Goal: Transaction & Acquisition: Purchase product/service

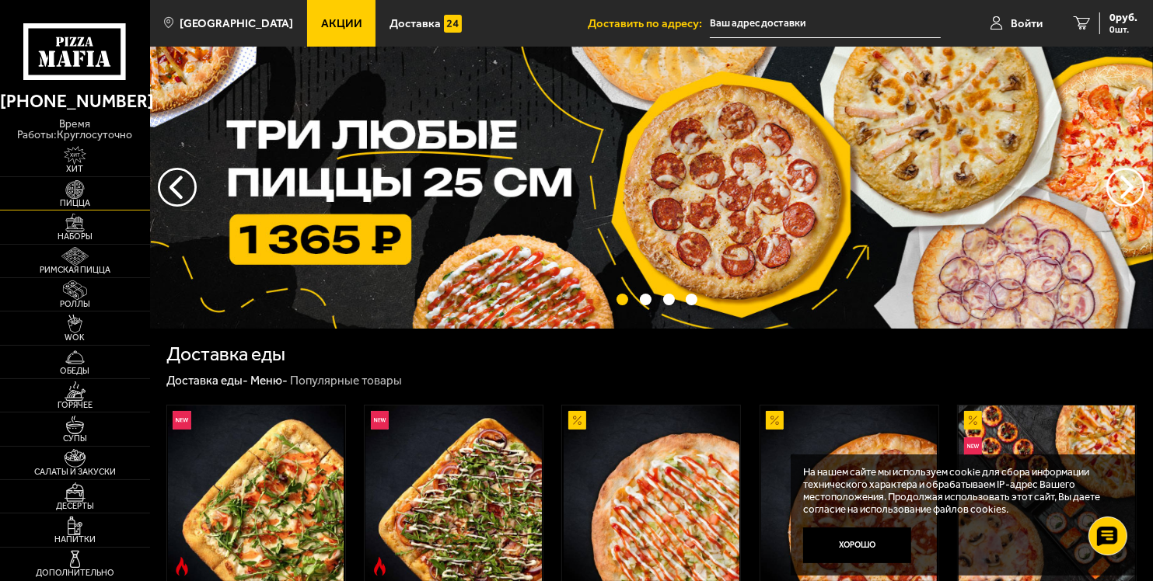
click at [84, 190] on img at bounding box center [75, 189] width 46 height 19
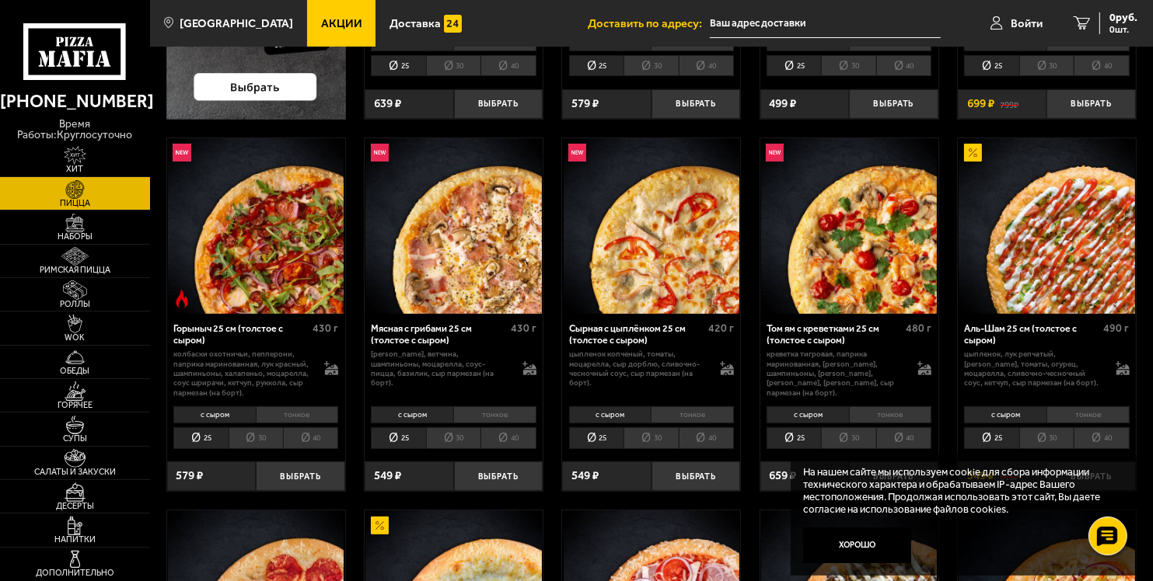
scroll to position [376, 0]
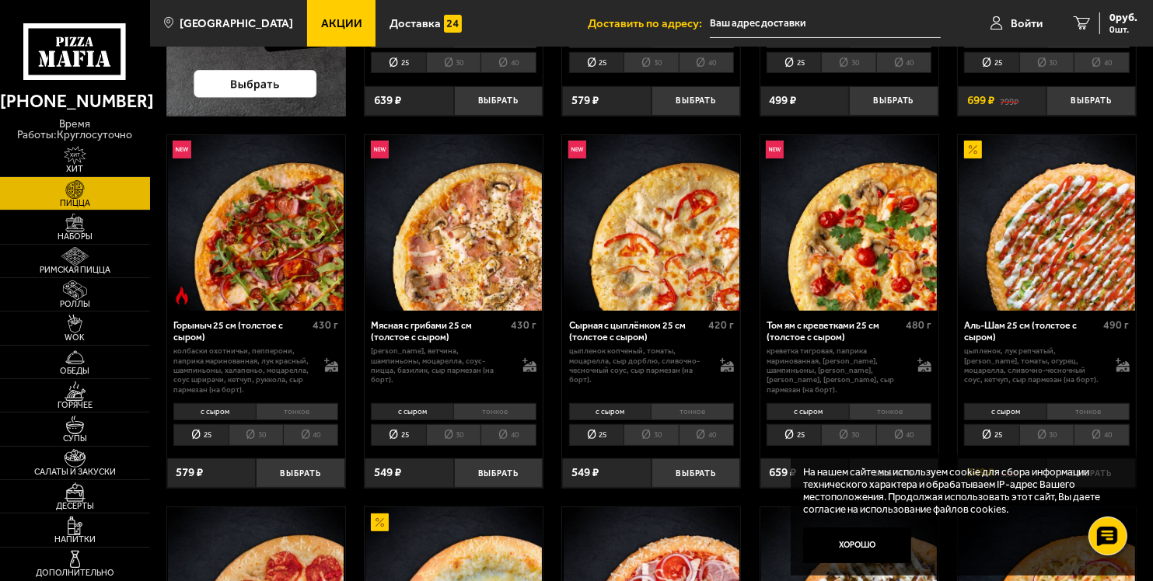
click at [512, 410] on li "тонкое" at bounding box center [494, 411] width 83 height 17
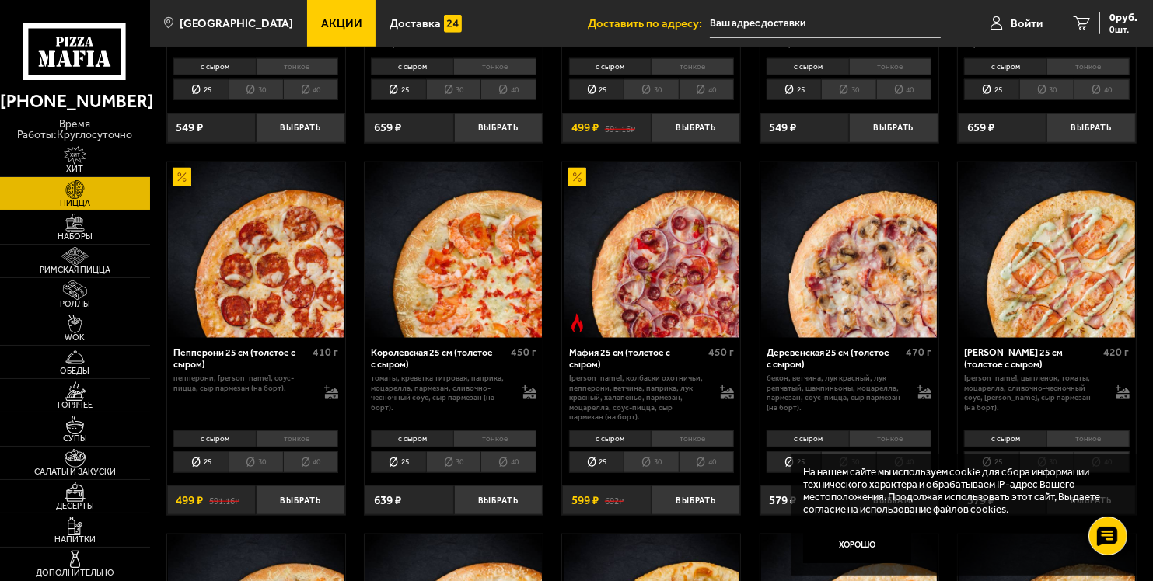
scroll to position [1481, 0]
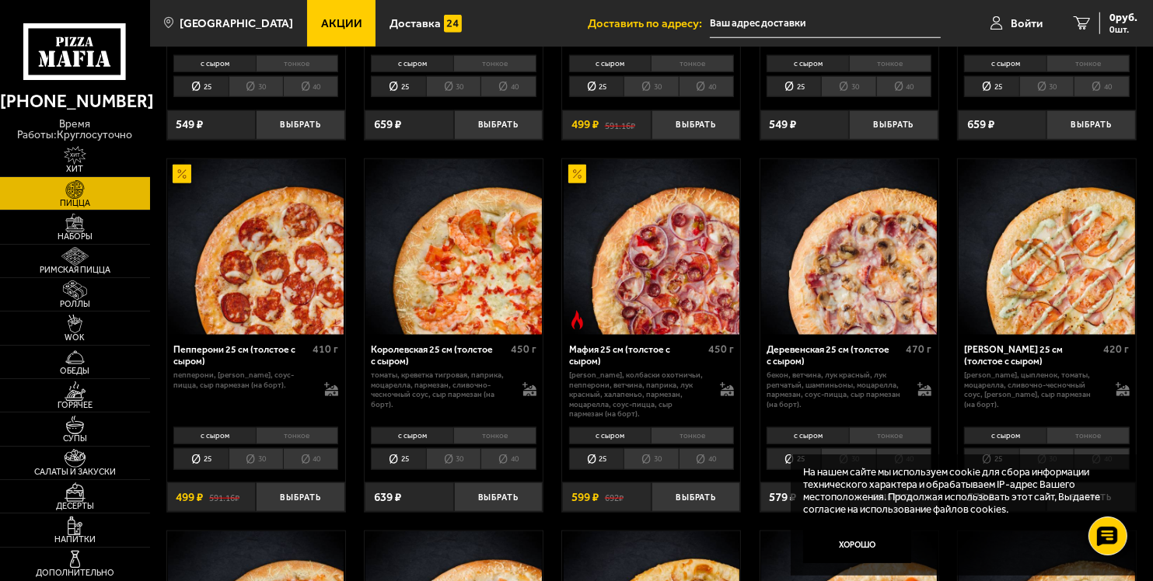
click at [813, 341] on div "Деревенская 25 см (толстое с сыром) 470 г бекон, ветчина, лук красный, лук репч…" at bounding box center [849, 379] width 178 height 88
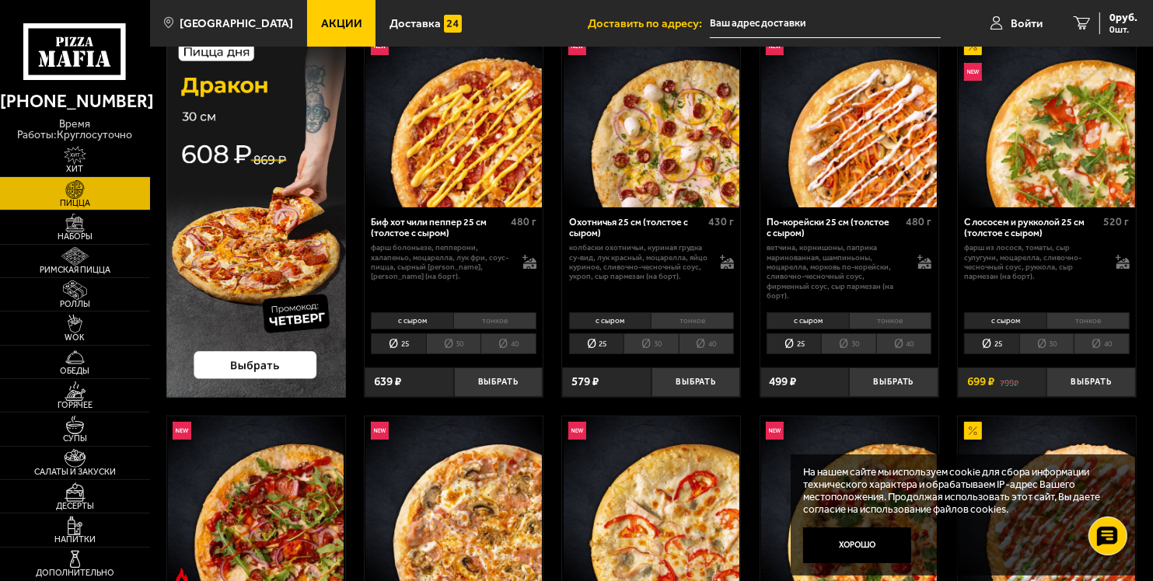
scroll to position [0, 0]
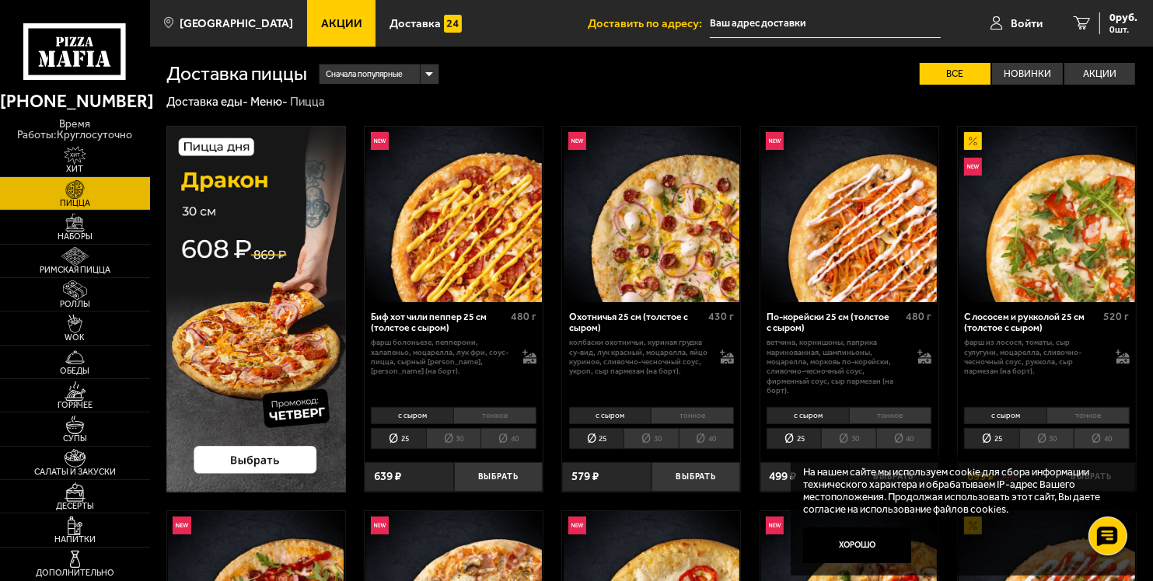
click at [245, 346] on img at bounding box center [256, 309] width 180 height 367
click at [494, 417] on li "тонкое" at bounding box center [494, 415] width 83 height 17
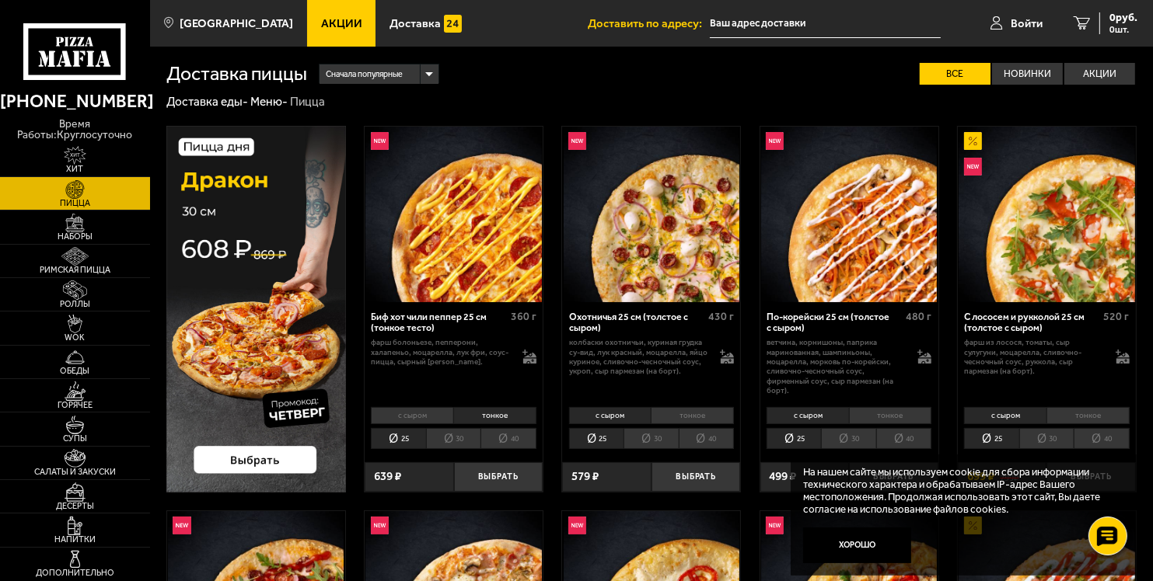
click at [451, 438] on li "30" at bounding box center [453, 438] width 54 height 21
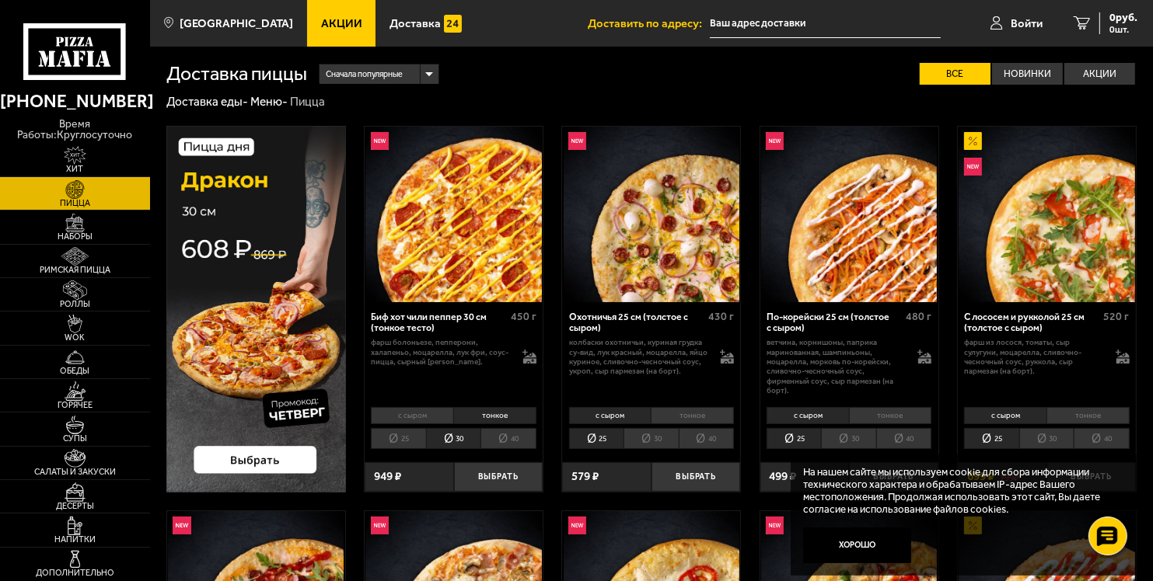
click at [395, 435] on li "25" at bounding box center [398, 438] width 54 height 21
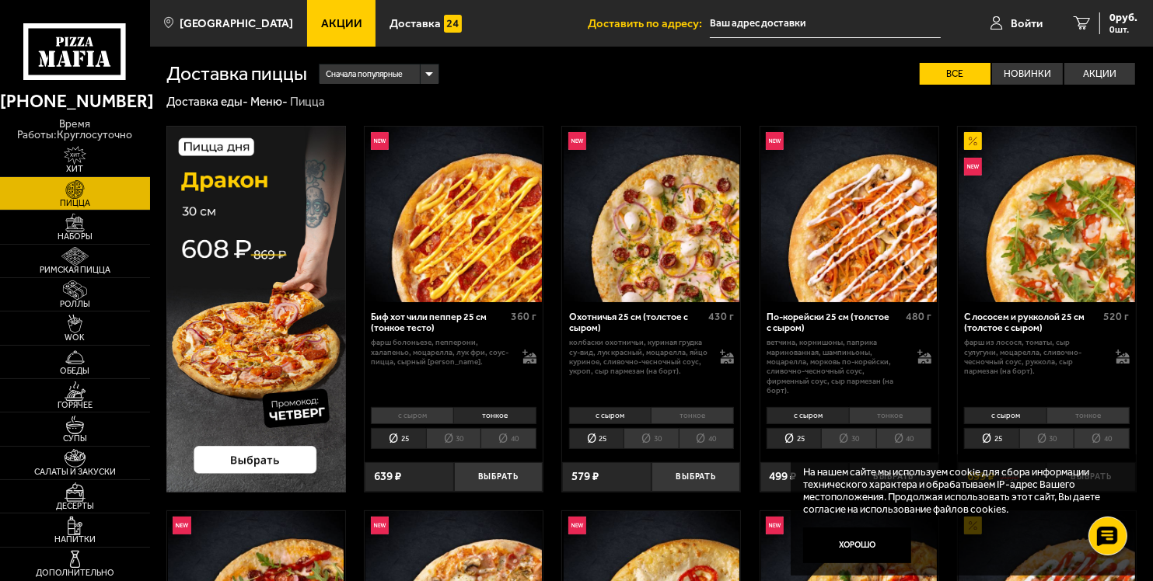
click at [446, 438] on li "30" at bounding box center [453, 438] width 54 height 21
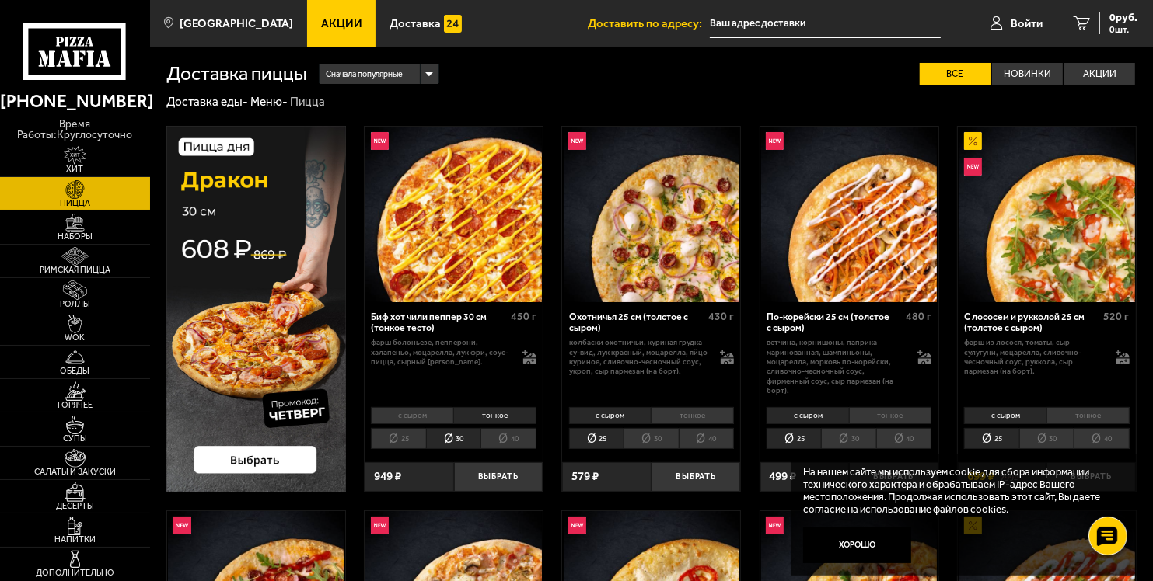
click at [396, 436] on li "25" at bounding box center [398, 438] width 54 height 21
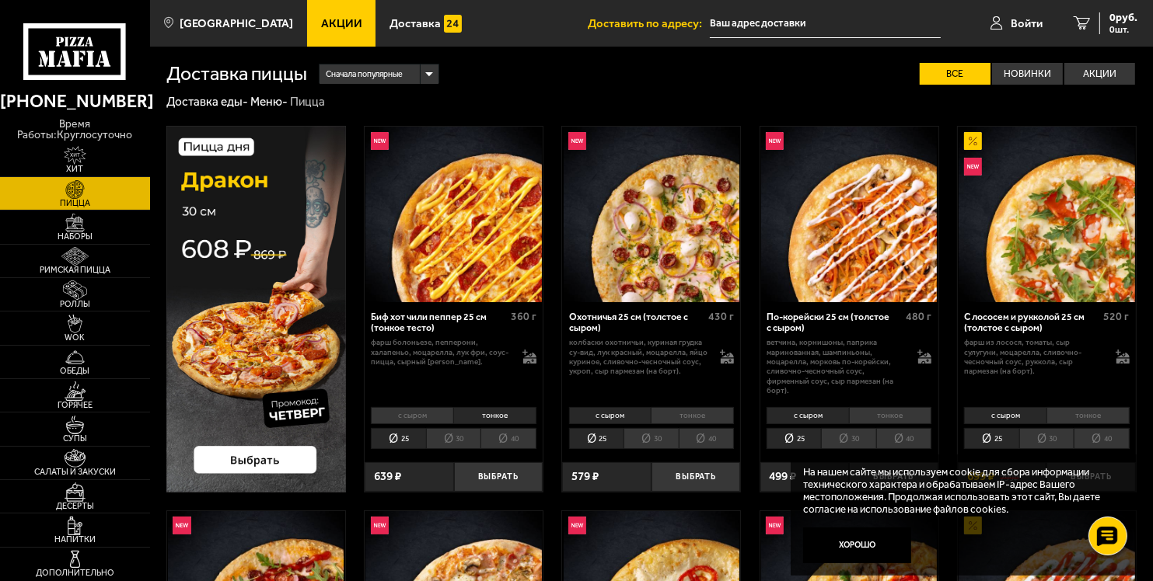
click at [465, 431] on li "30" at bounding box center [453, 438] width 54 height 21
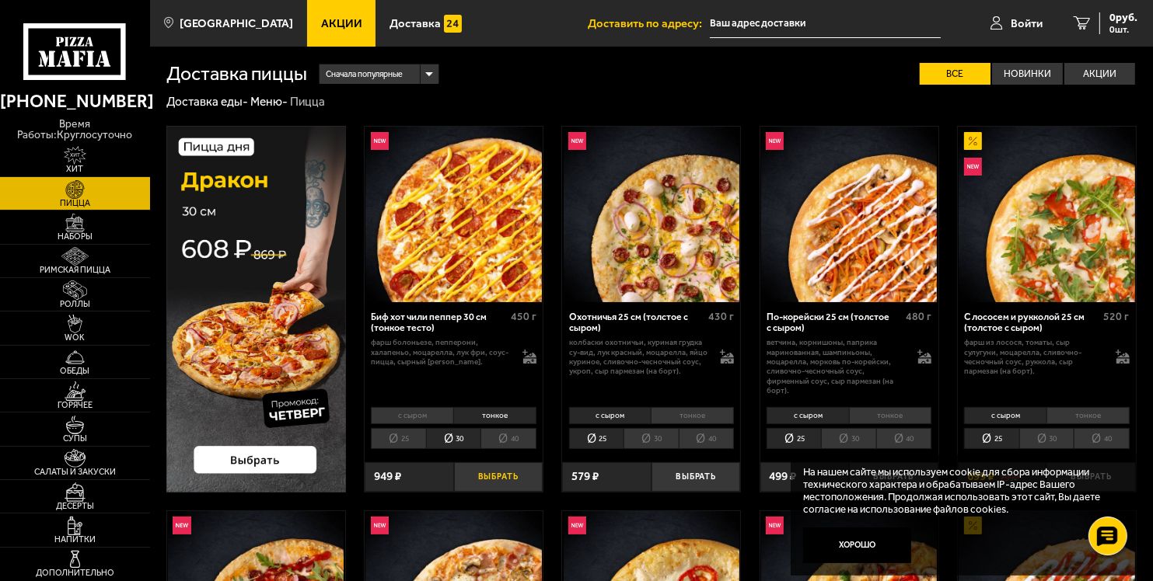
click at [491, 472] on button "Выбрать" at bounding box center [498, 477] width 89 height 30
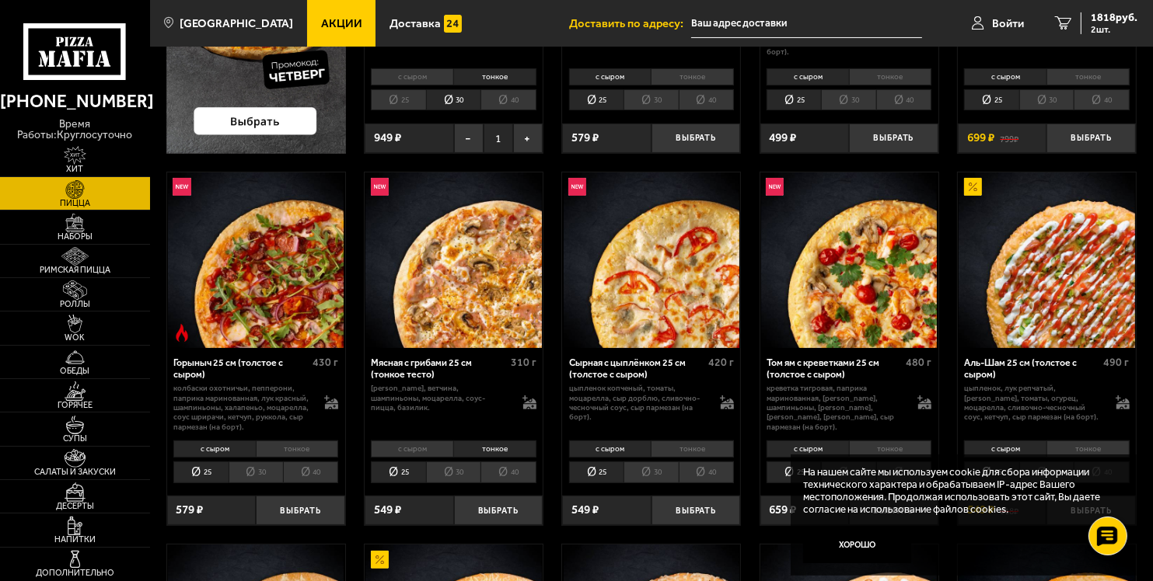
scroll to position [340, 0]
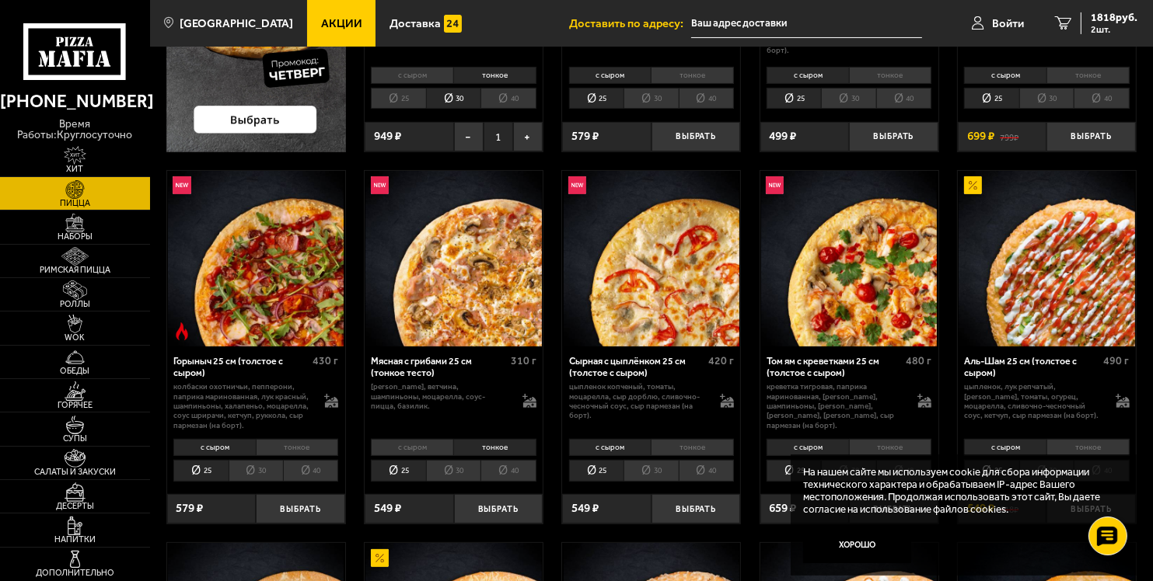
click at [651, 472] on li "30" at bounding box center [650, 470] width 54 height 21
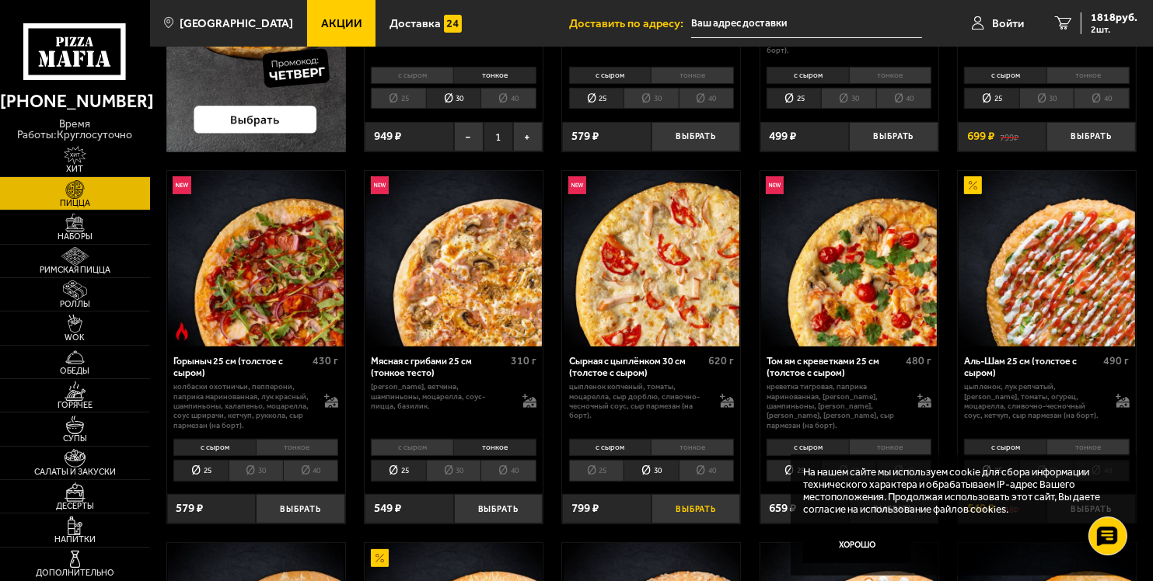
click at [709, 511] on button "Выбрать" at bounding box center [695, 509] width 89 height 30
click at [1101, 18] on span "2617 руб." at bounding box center [1113, 17] width 47 height 11
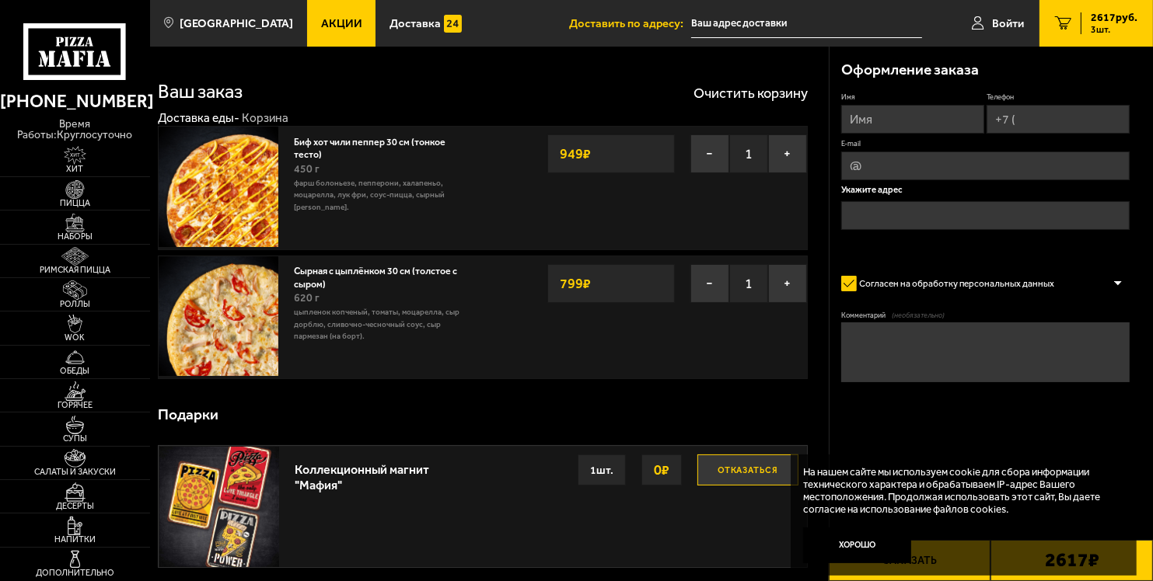
click at [725, 462] on button "Отказаться" at bounding box center [747, 470] width 101 height 31
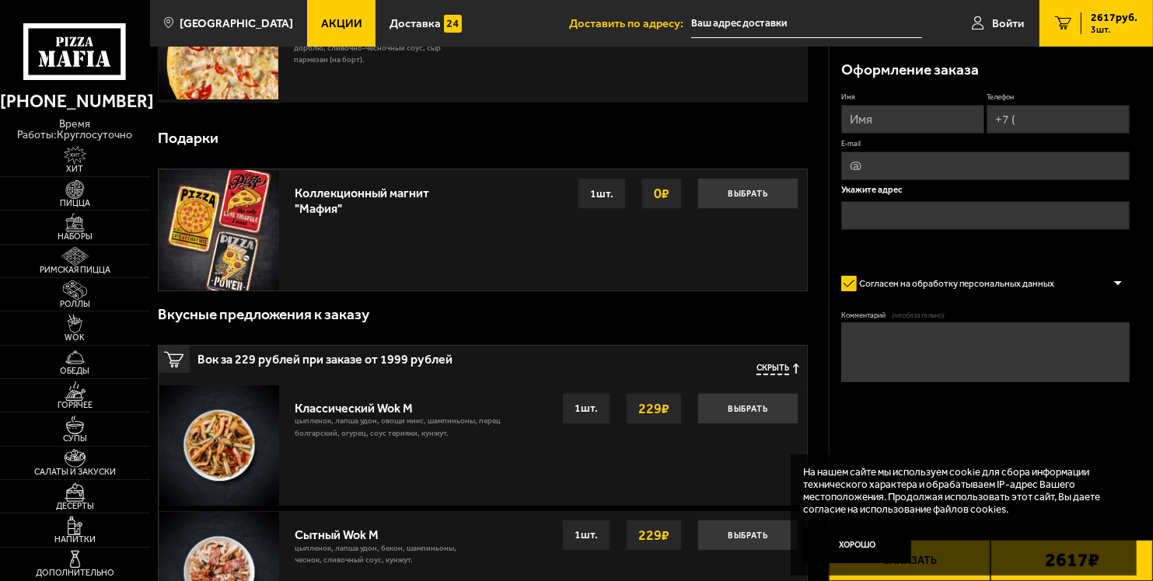
scroll to position [278, 0]
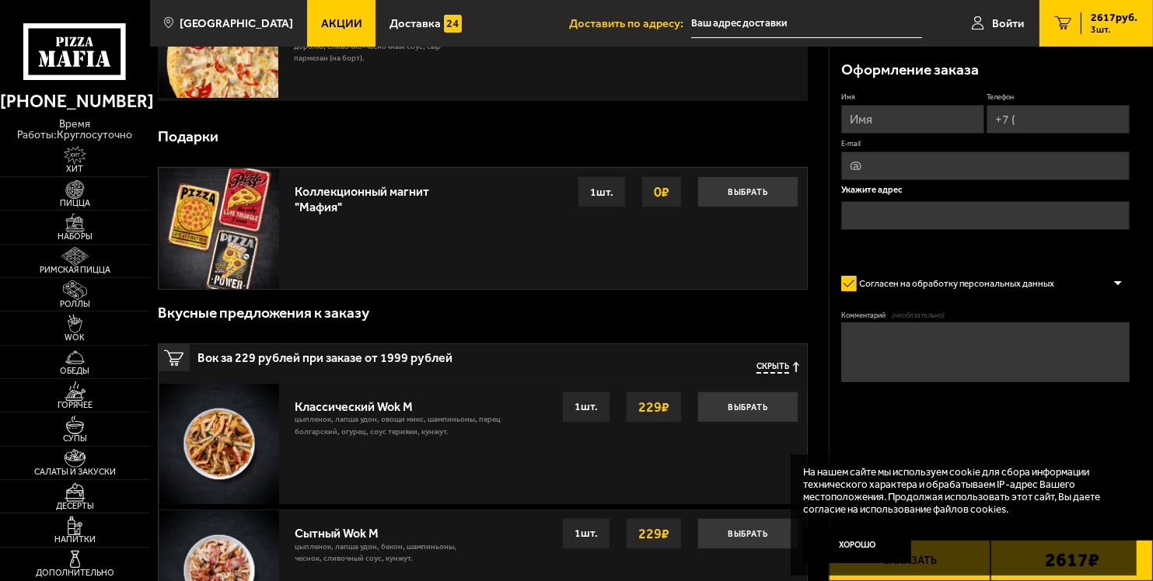
click at [780, 367] on span "Скрыть" at bounding box center [772, 368] width 33 height 12
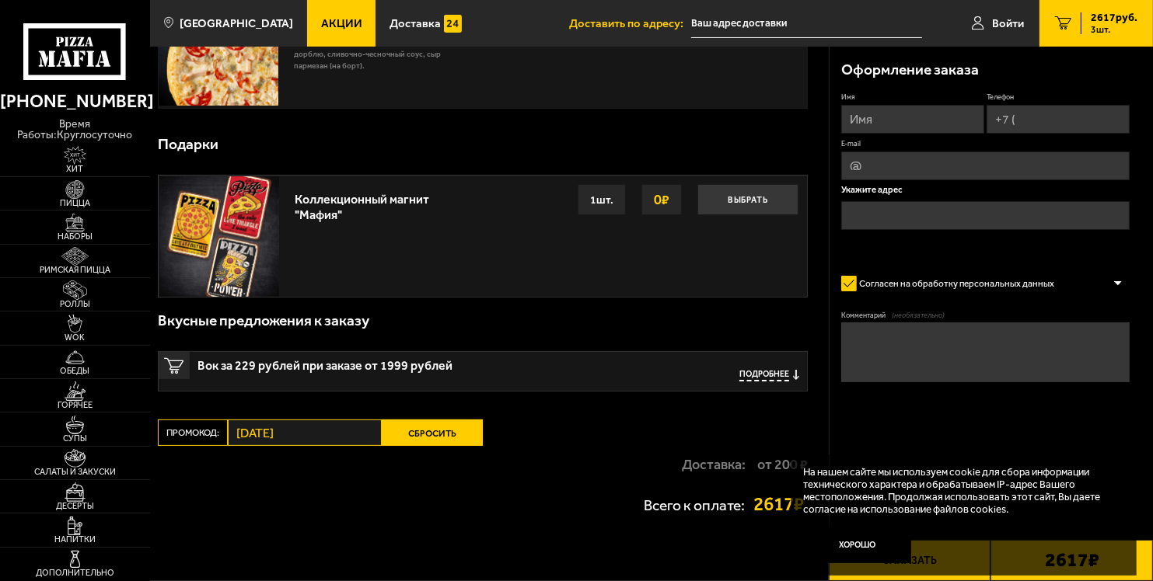
scroll to position [298, 0]
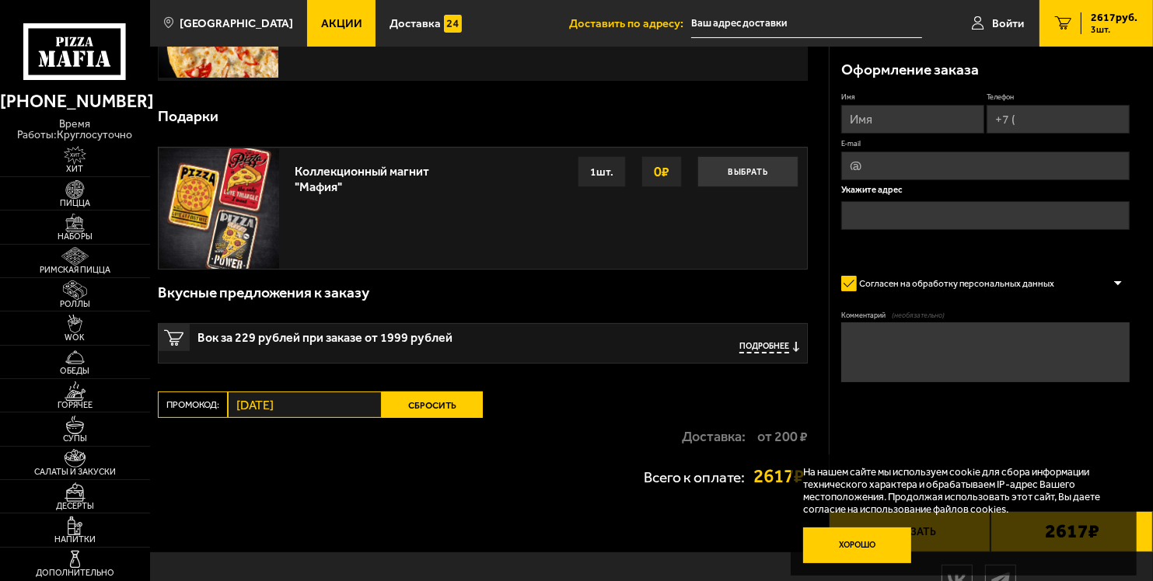
click at [855, 553] on button "Хорошо" at bounding box center [857, 546] width 108 height 36
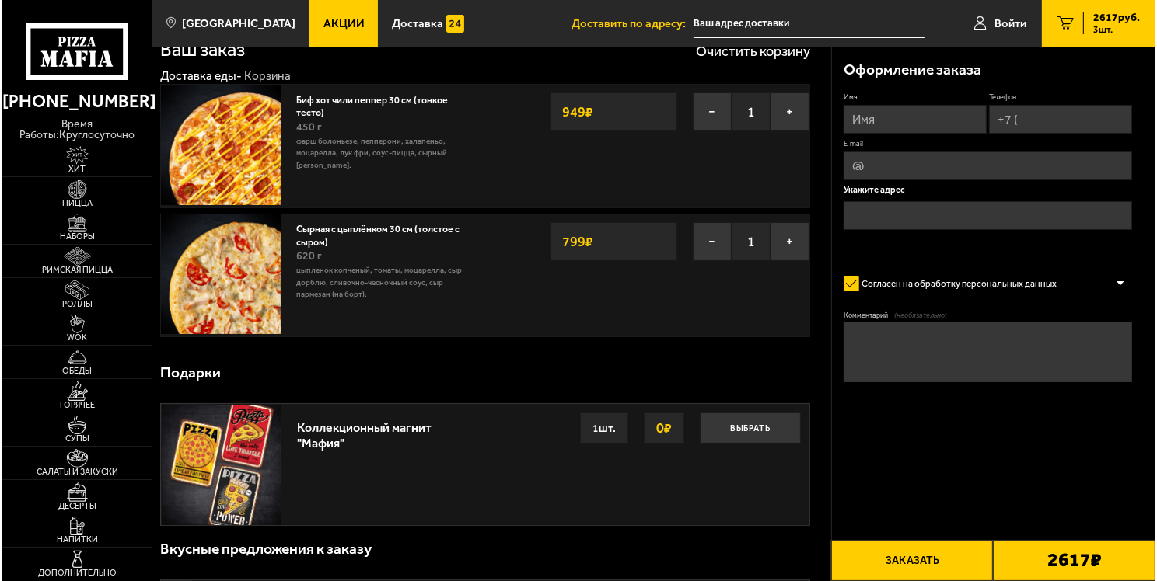
scroll to position [40, 0]
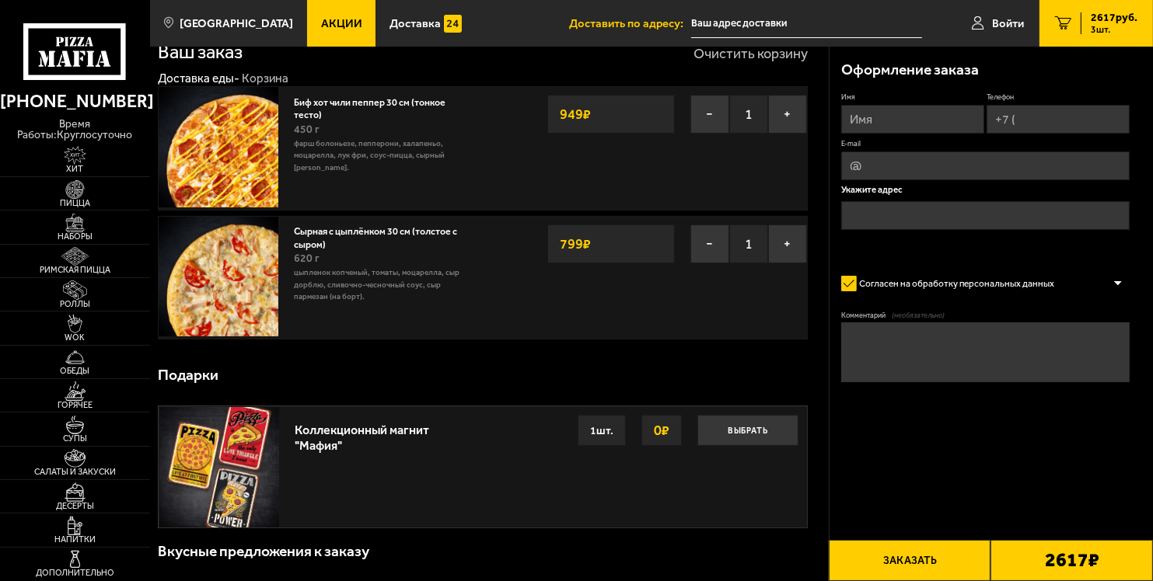
click at [730, 52] on button "Очистить корзину" at bounding box center [750, 54] width 114 height 14
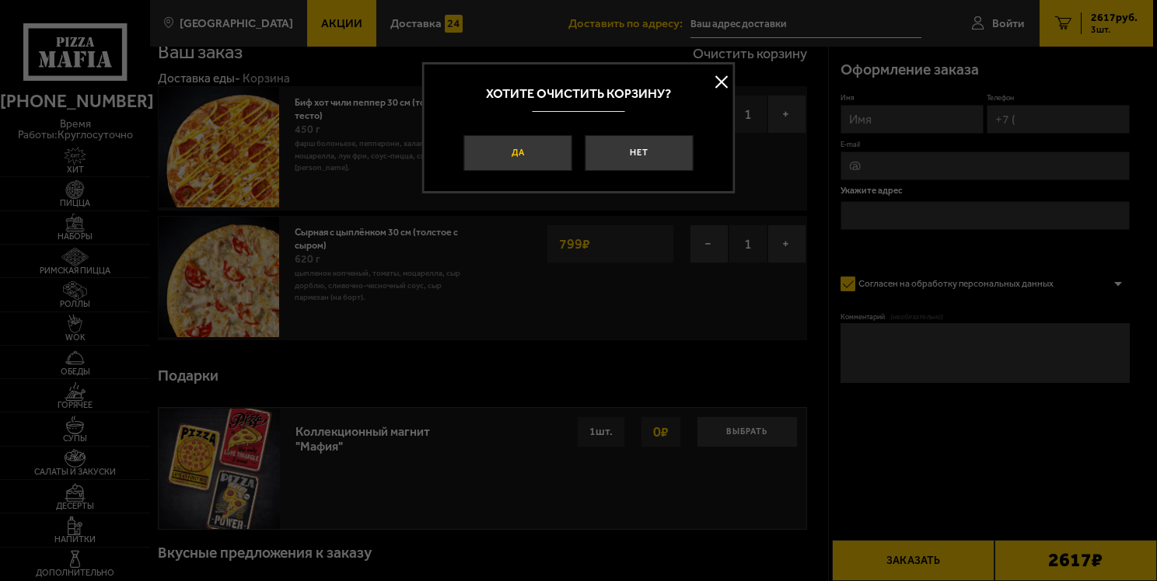
click at [514, 143] on button "Да" at bounding box center [517, 153] width 109 height 37
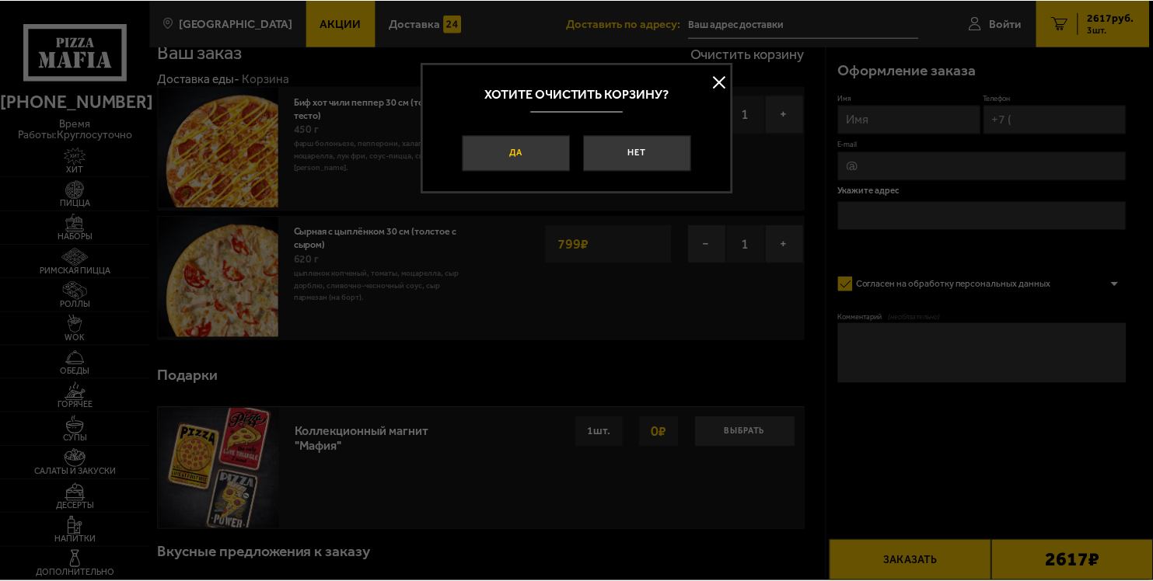
scroll to position [0, 0]
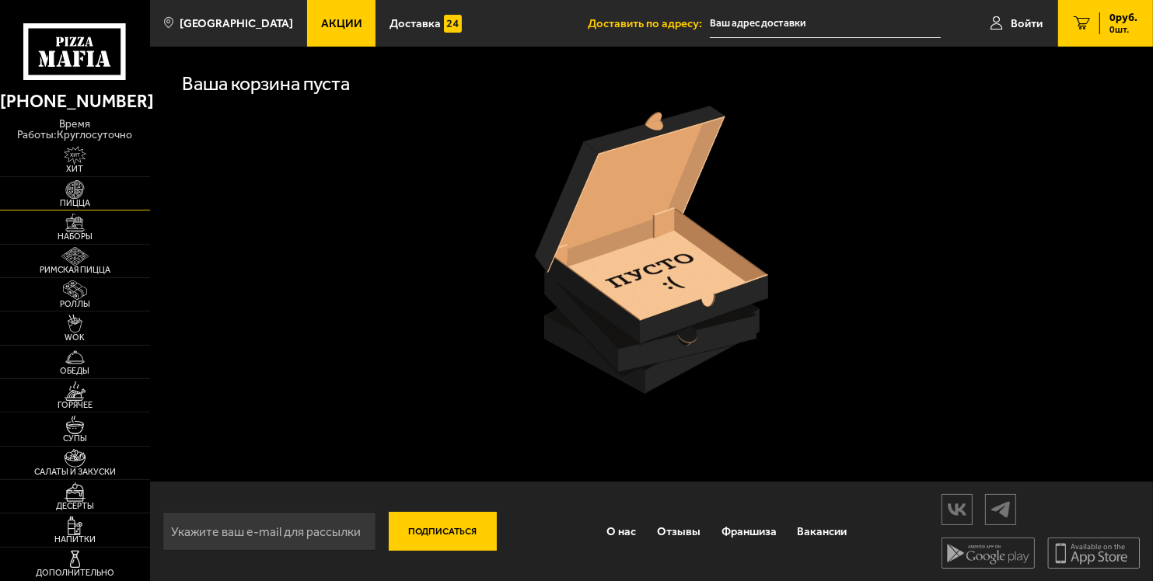
click at [78, 187] on img at bounding box center [75, 189] width 46 height 19
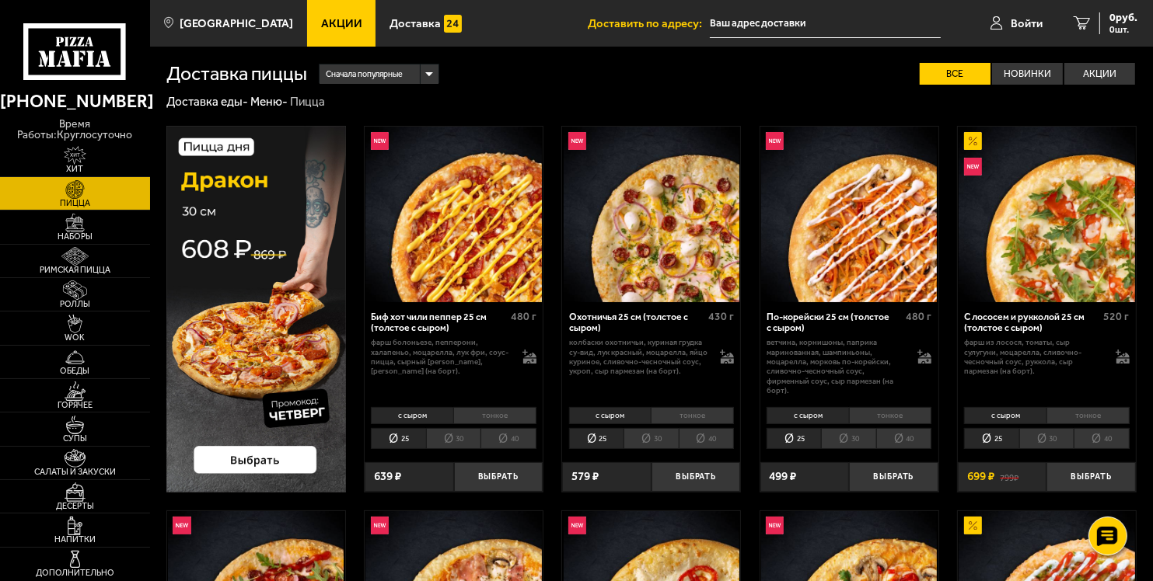
click at [458, 439] on li "30" at bounding box center [453, 438] width 54 height 21
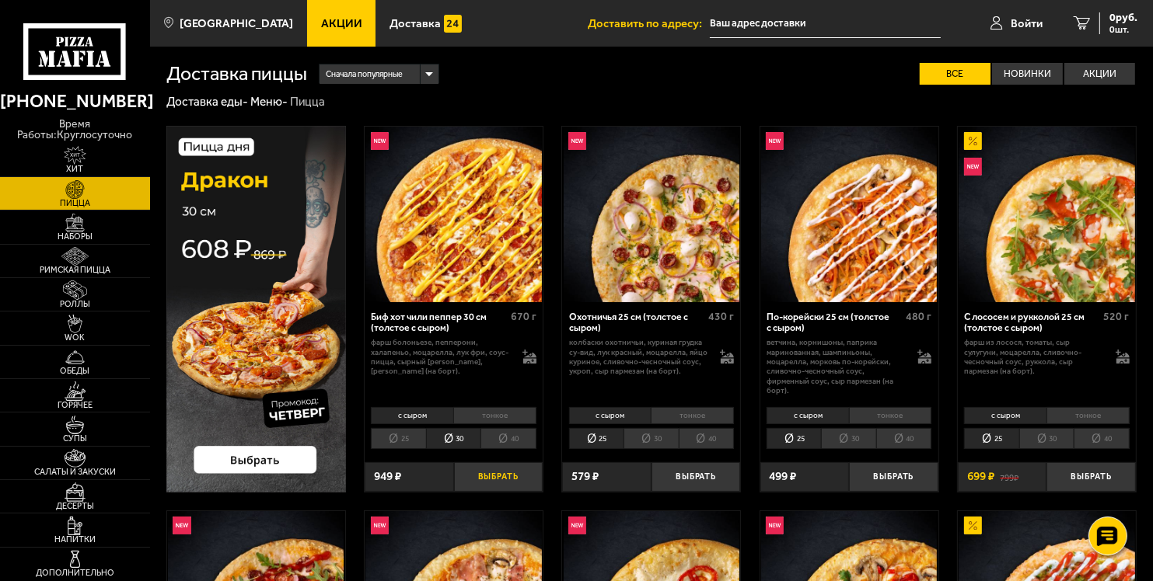
click at [498, 483] on button "Выбрать" at bounding box center [498, 477] width 89 height 30
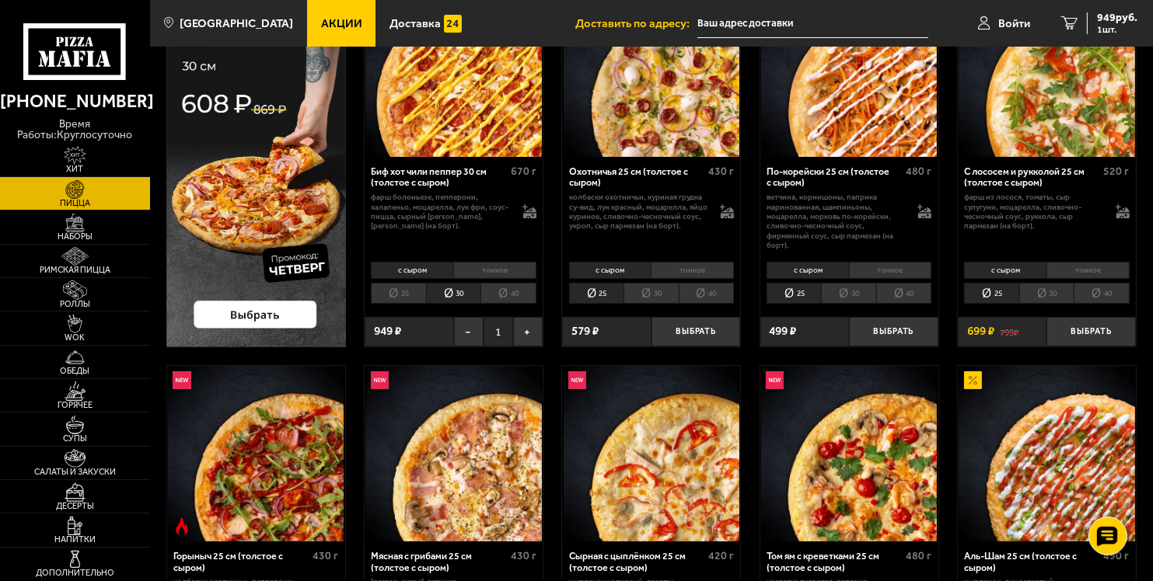
scroll to position [142, 0]
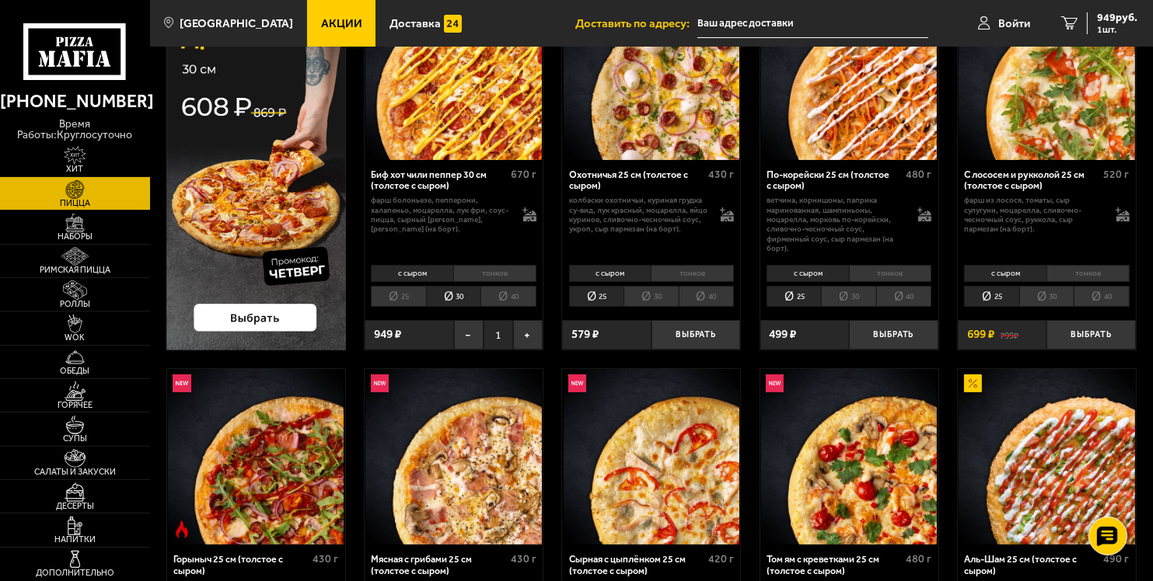
click at [429, 375] on img at bounding box center [453, 457] width 176 height 176
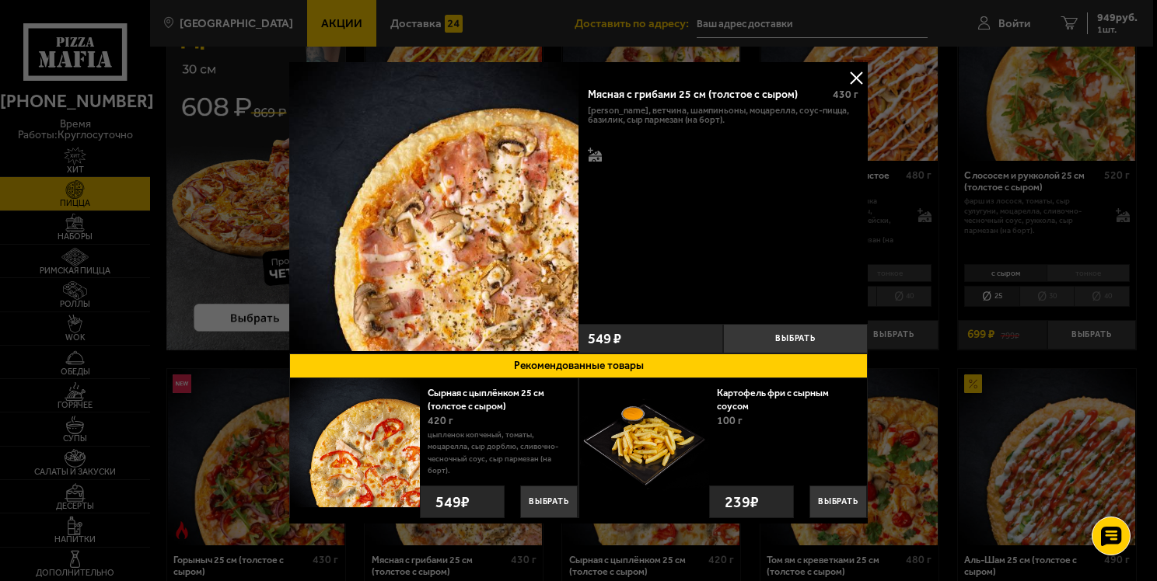
click at [844, 80] on button at bounding box center [855, 77] width 23 height 23
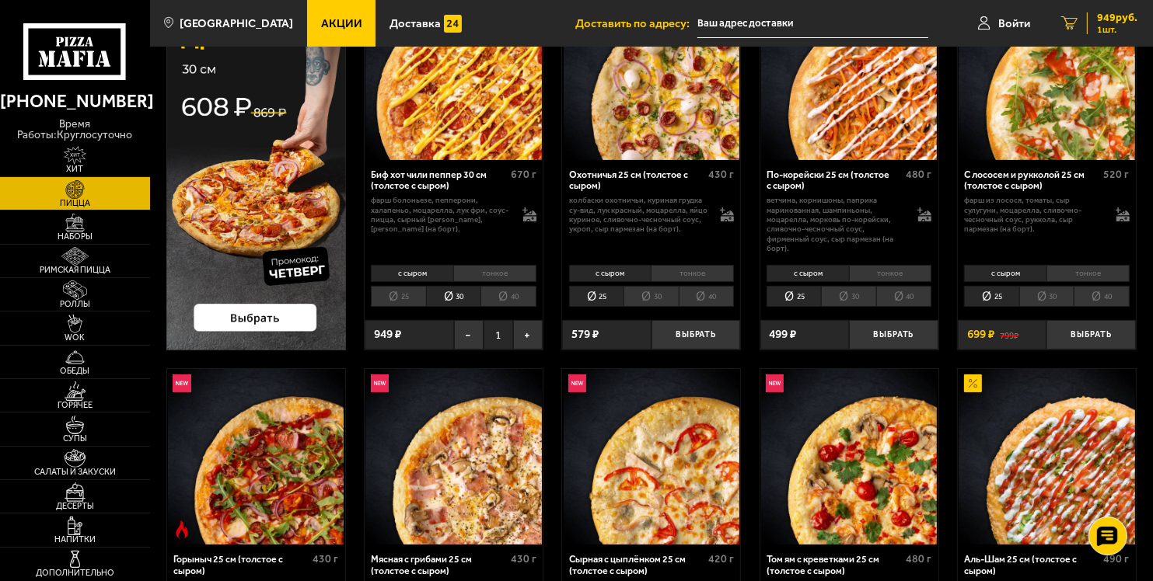
click at [1100, 25] on span "1 шт." at bounding box center [1117, 29] width 40 height 9
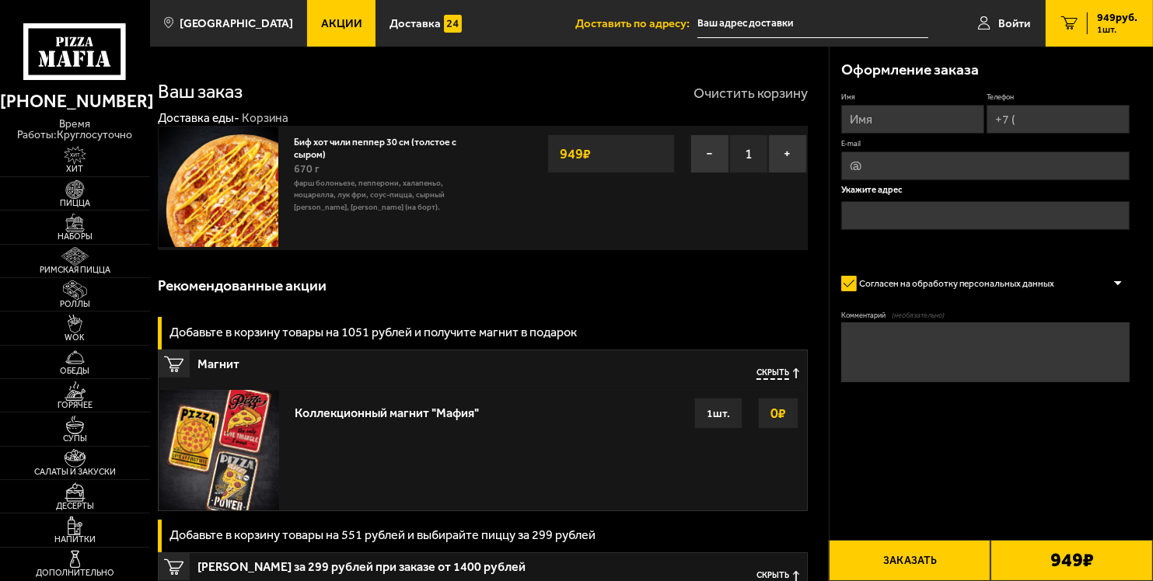
click at [738, 92] on button "Очистить корзину" at bounding box center [750, 93] width 114 height 14
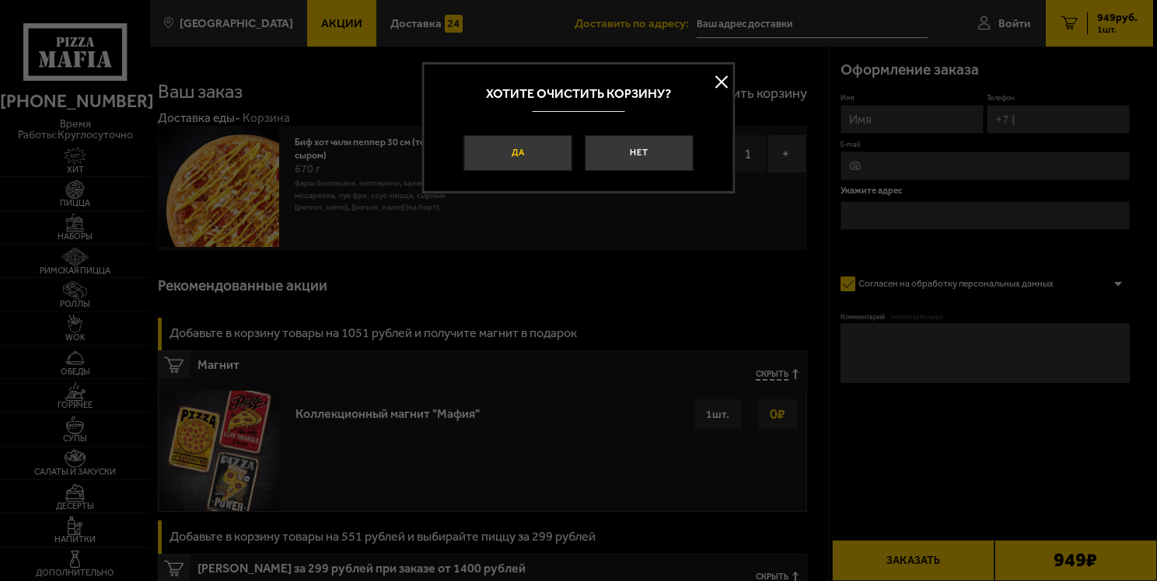
click at [497, 153] on button "Да" at bounding box center [517, 153] width 109 height 37
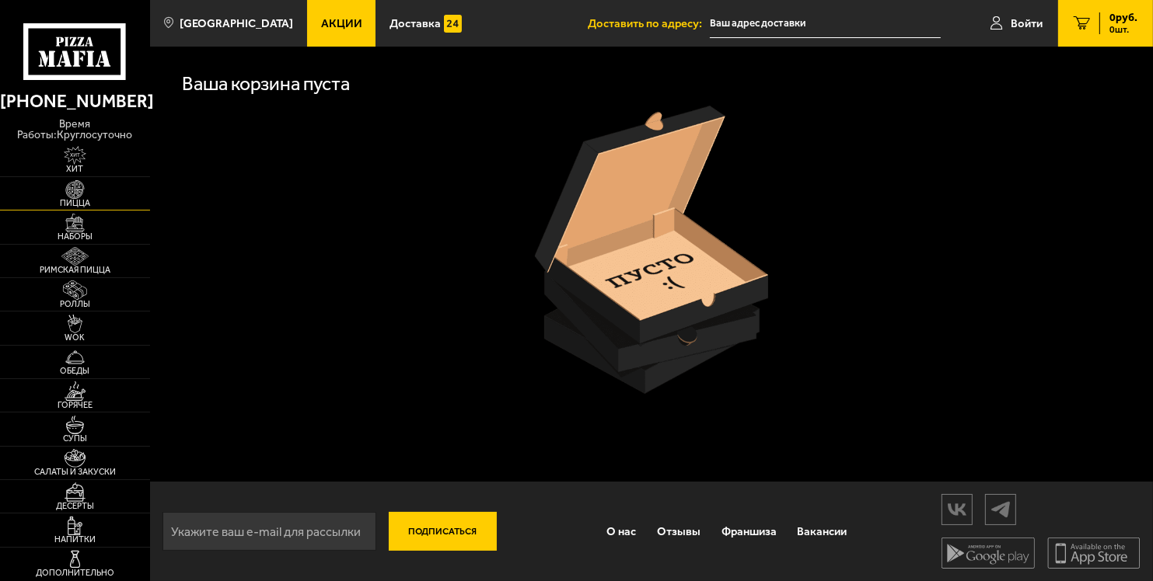
click at [77, 194] on img at bounding box center [75, 189] width 46 height 19
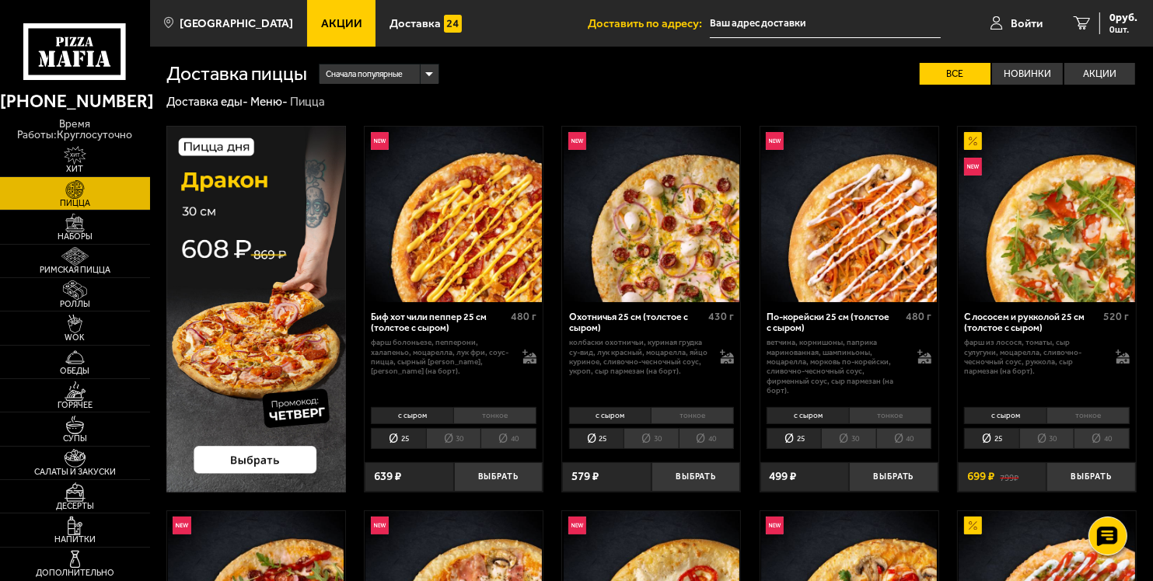
click at [489, 418] on li "тонкое" at bounding box center [494, 415] width 83 height 17
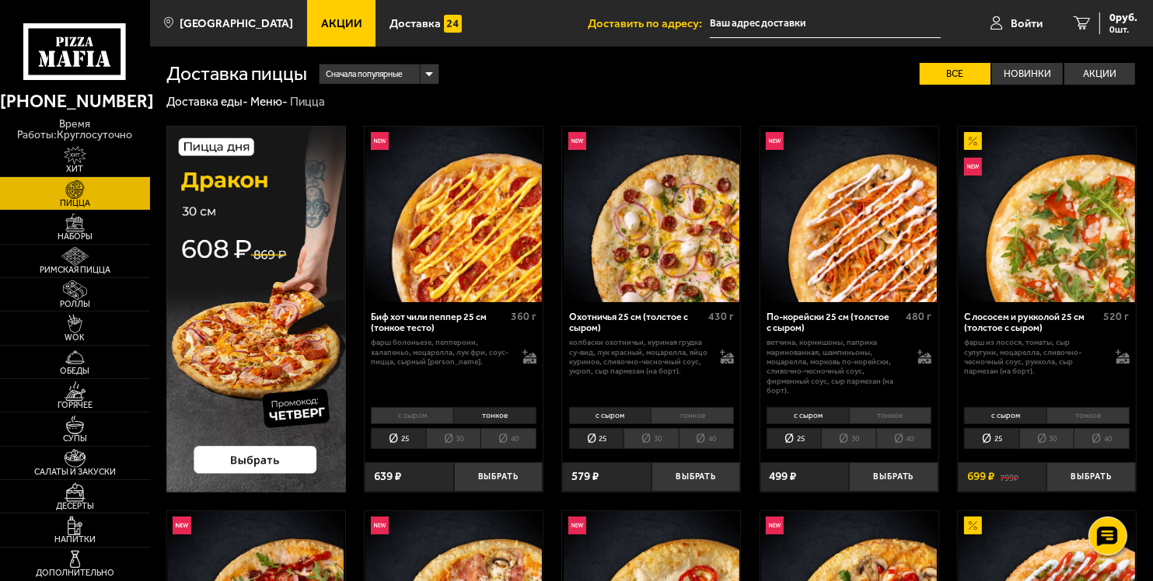
click at [447, 437] on li "30" at bounding box center [453, 438] width 54 height 21
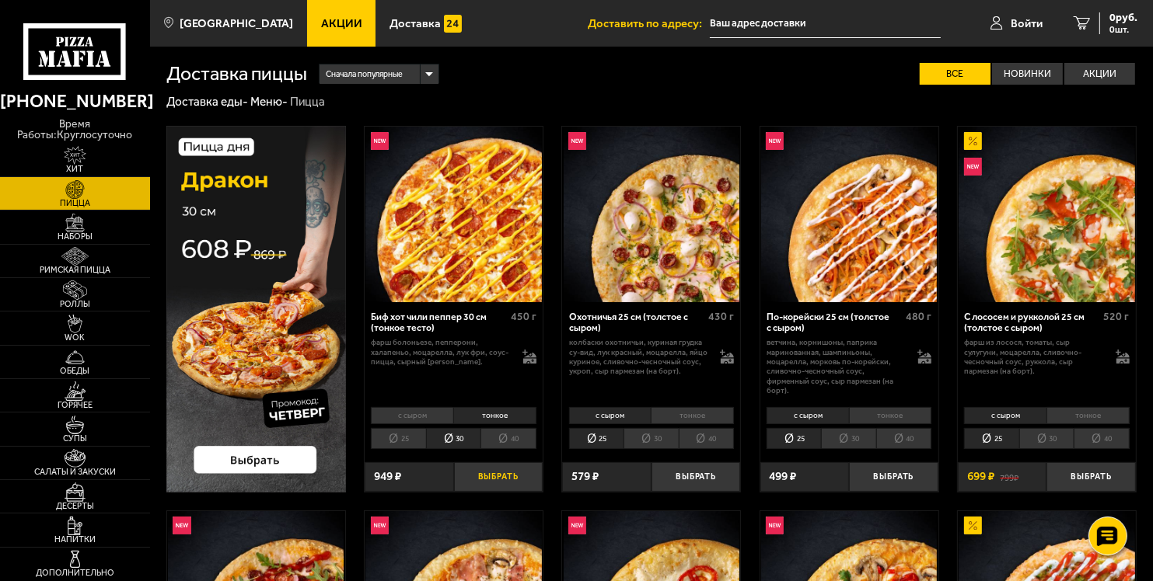
click at [509, 473] on button "Выбрать" at bounding box center [498, 477] width 89 height 30
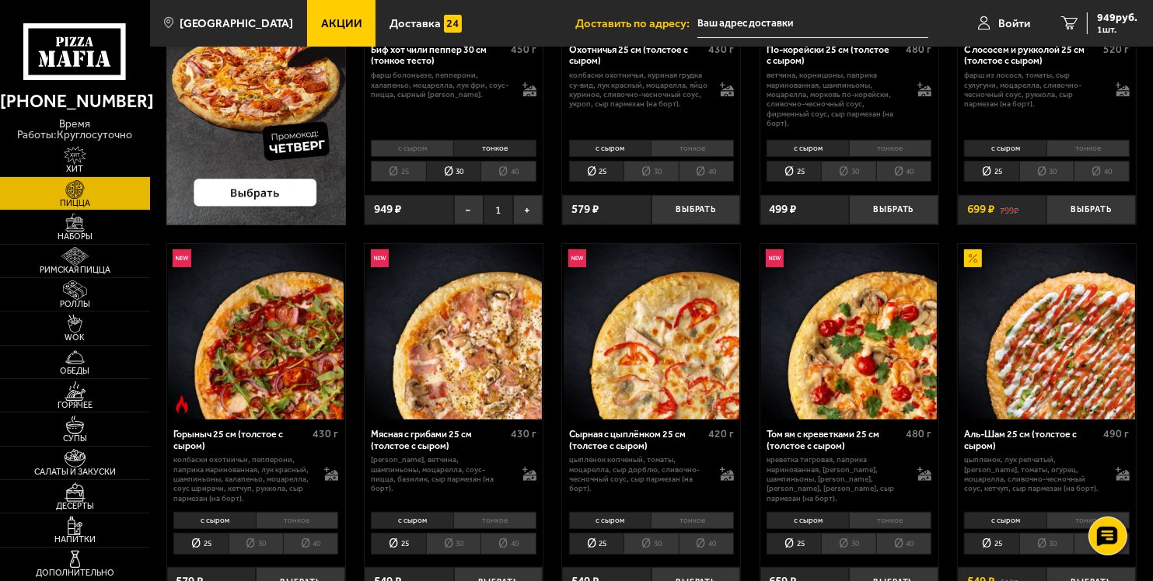
scroll to position [269, 0]
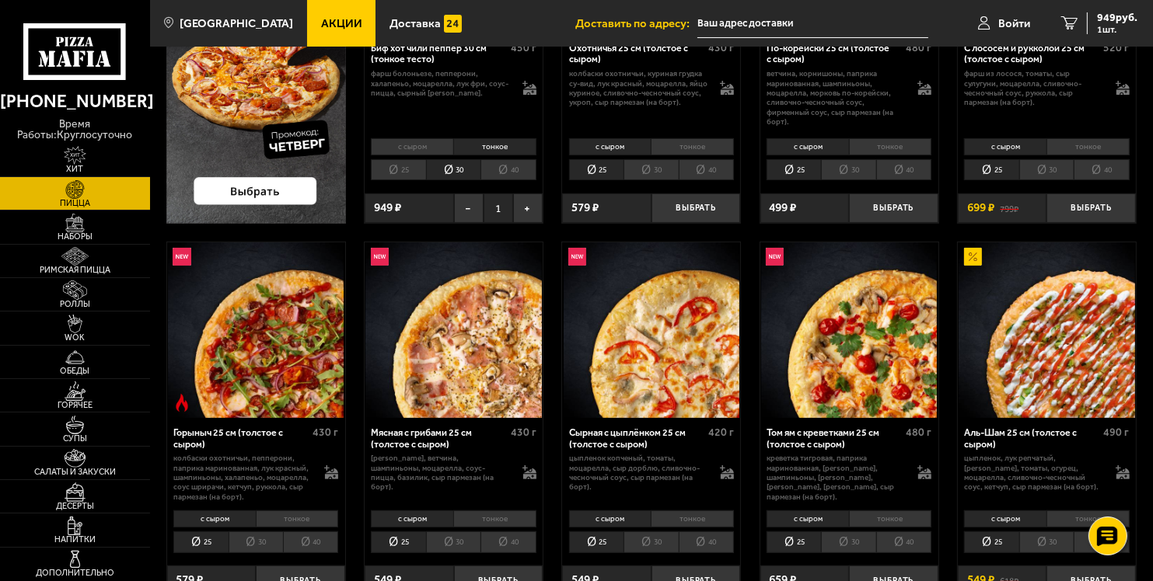
click at [701, 516] on li "тонкое" at bounding box center [692, 519] width 83 height 17
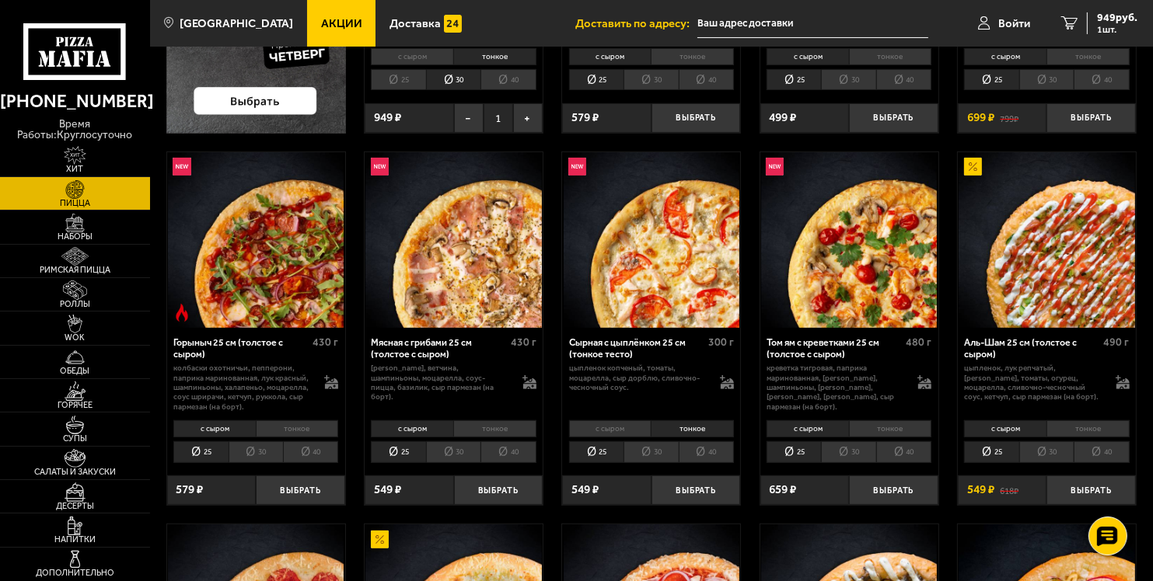
scroll to position [360, 0]
click at [656, 449] on li "30" at bounding box center [650, 451] width 54 height 21
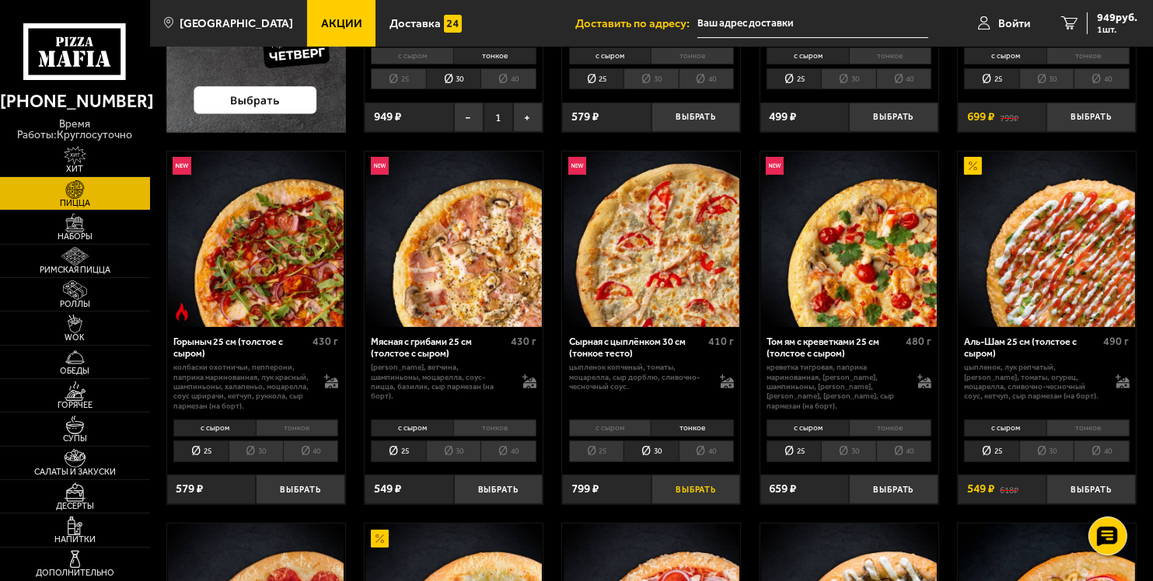
click at [697, 481] on button "Выбрать" at bounding box center [695, 490] width 89 height 30
click at [1118, 16] on span "1748 руб." at bounding box center [1113, 17] width 47 height 11
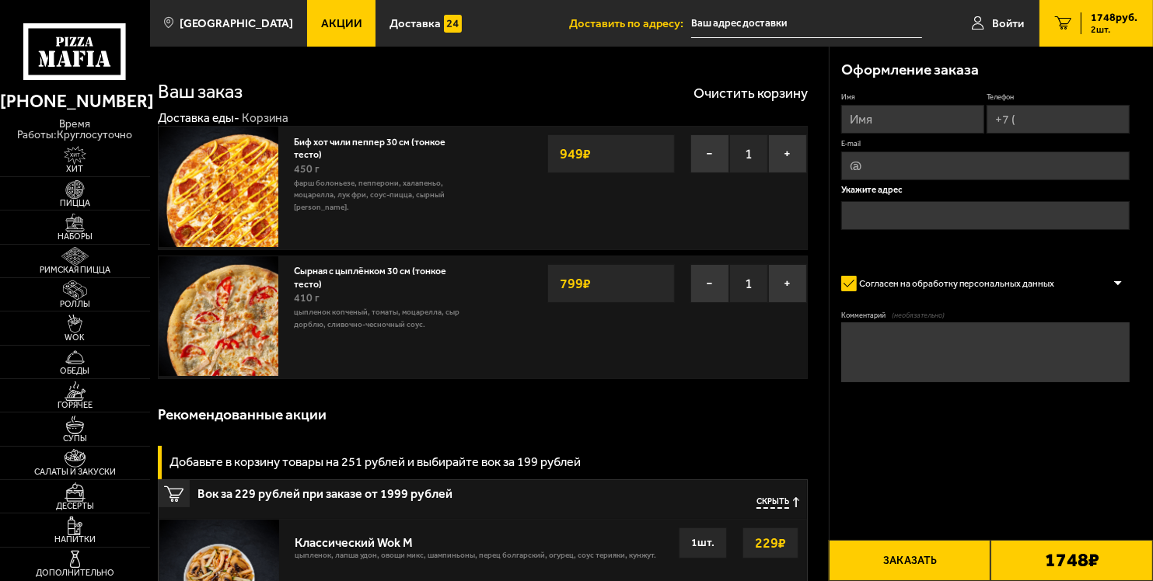
click at [725, 23] on input "text" at bounding box center [806, 23] width 231 height 29
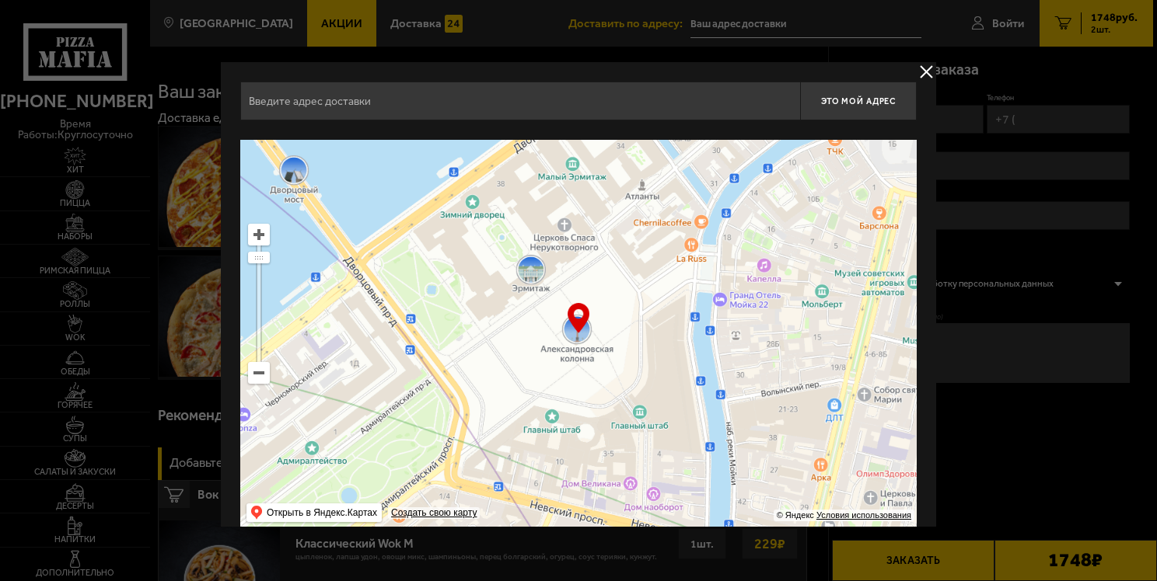
click at [266, 89] on input "text" at bounding box center [520, 101] width 560 height 39
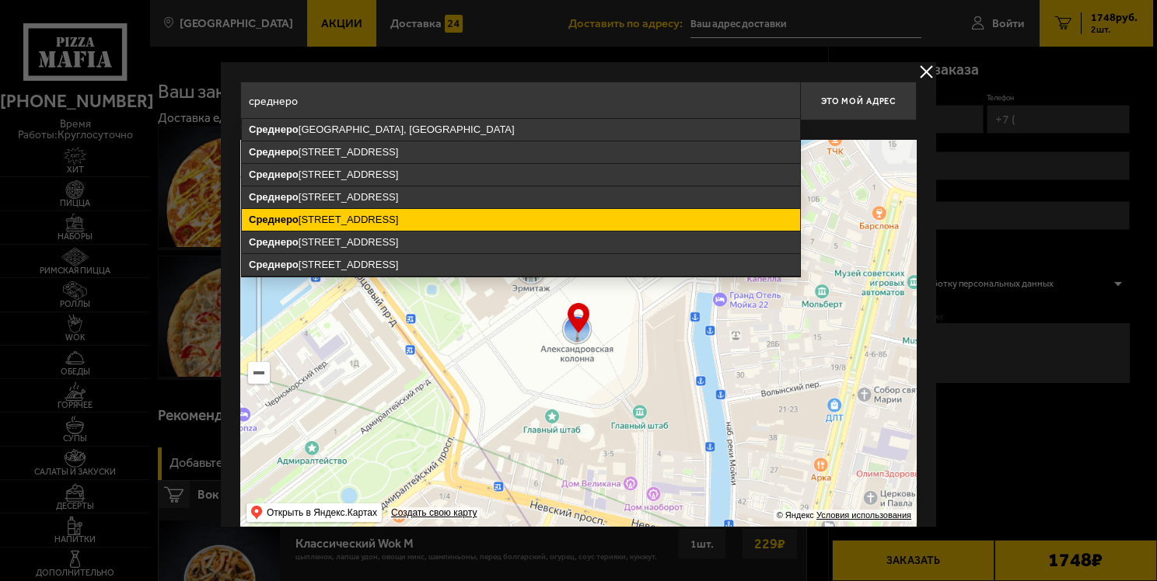
click at [284, 212] on ymaps "Среднеро гатская улица, 11, Санкт-Петербург" at bounding box center [521, 220] width 558 height 22
type input "Санкт-Петербург, Среднерогатская улица, 11"
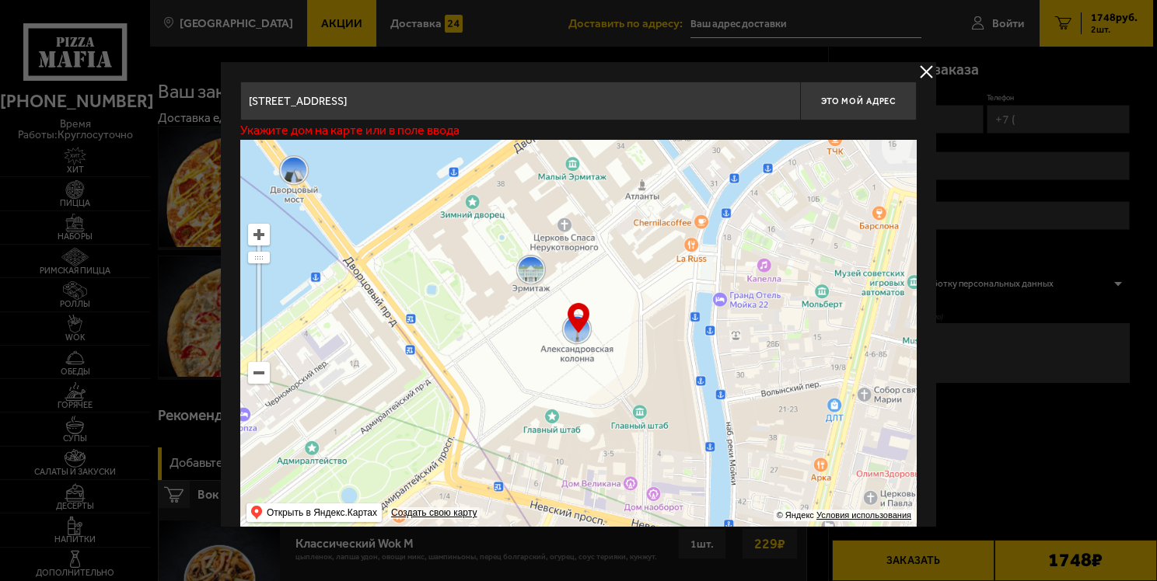
type input "Среднерогатская улица, 11"
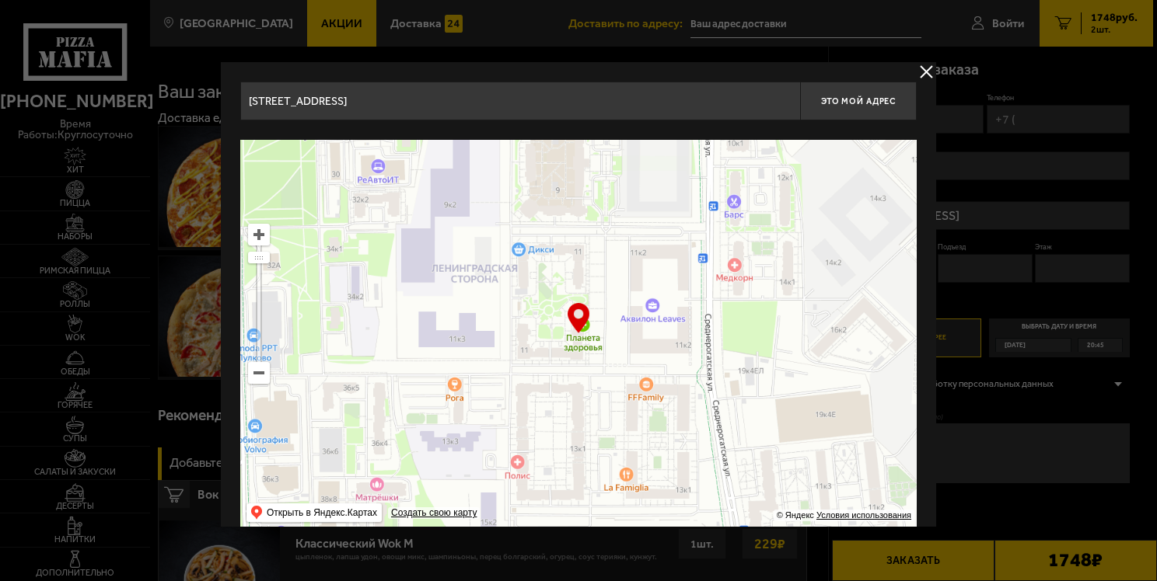
click at [492, 99] on input "Санкт-Петербург, Среднерогатская улица, 11" at bounding box center [520, 101] width 560 height 39
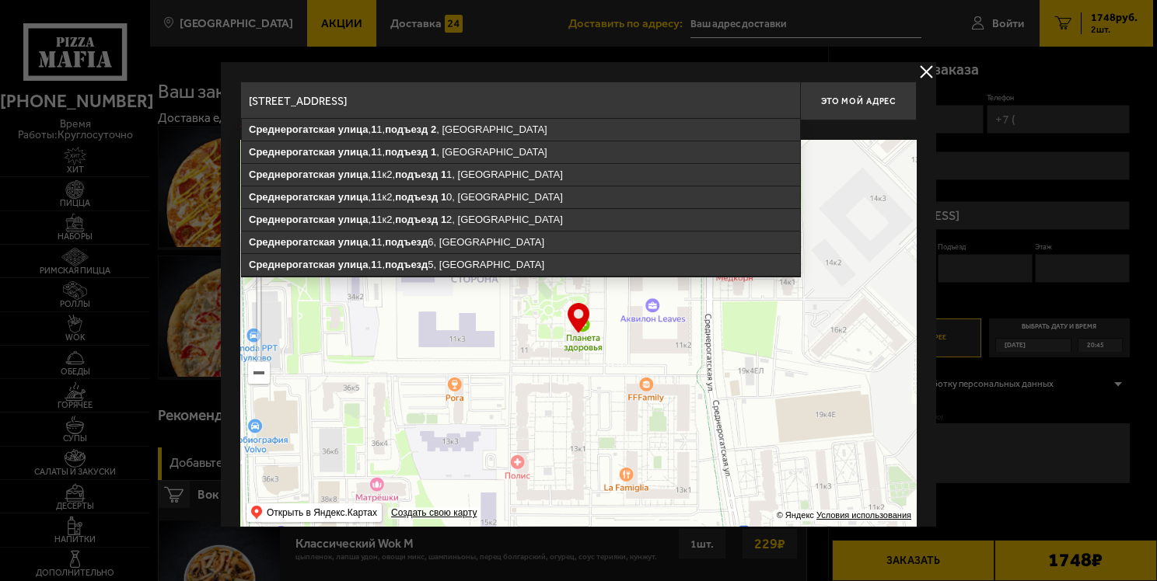
click at [518, 102] on input "Санкт-Петербург, Среднерогатская улица, 11 стр.1 подьезд 2" at bounding box center [520, 101] width 560 height 39
click at [520, 100] on input "Санкт-Петербург, Среднерогатская улица, 11 стр.1 подьезд 2" at bounding box center [520, 101] width 560 height 39
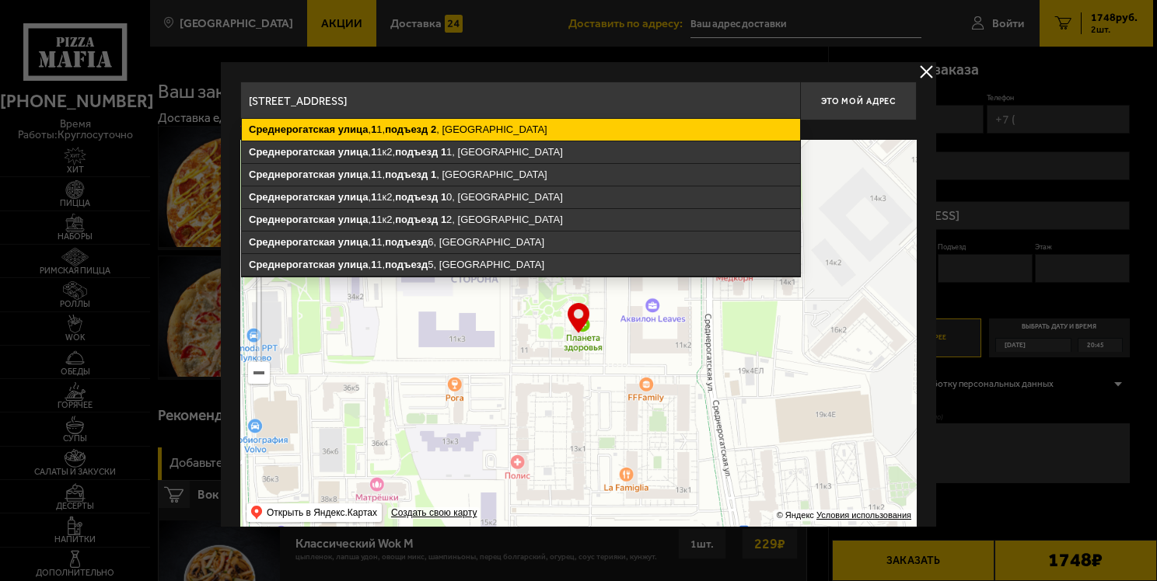
click at [483, 130] on ymaps "Среднерогатская улица , 1 1, подъезд 2 , Санкт-Петербург" at bounding box center [521, 130] width 558 height 22
type input "Санкт-Петербург, Среднерогатская улица, 11, подъезд 2"
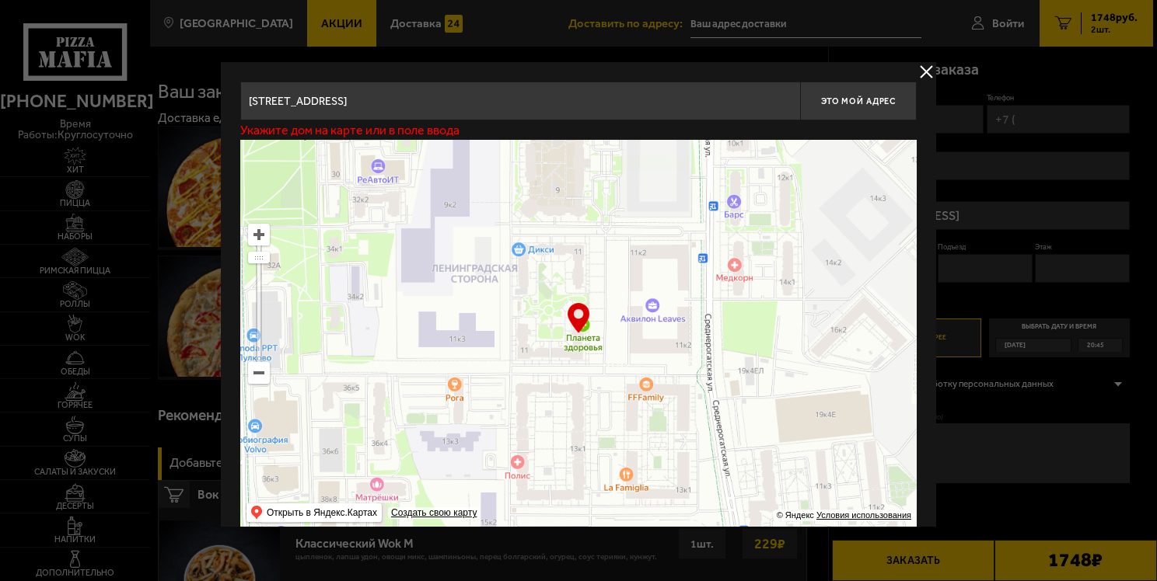
type input "Среднерогатская улица, 11, подъезд 2"
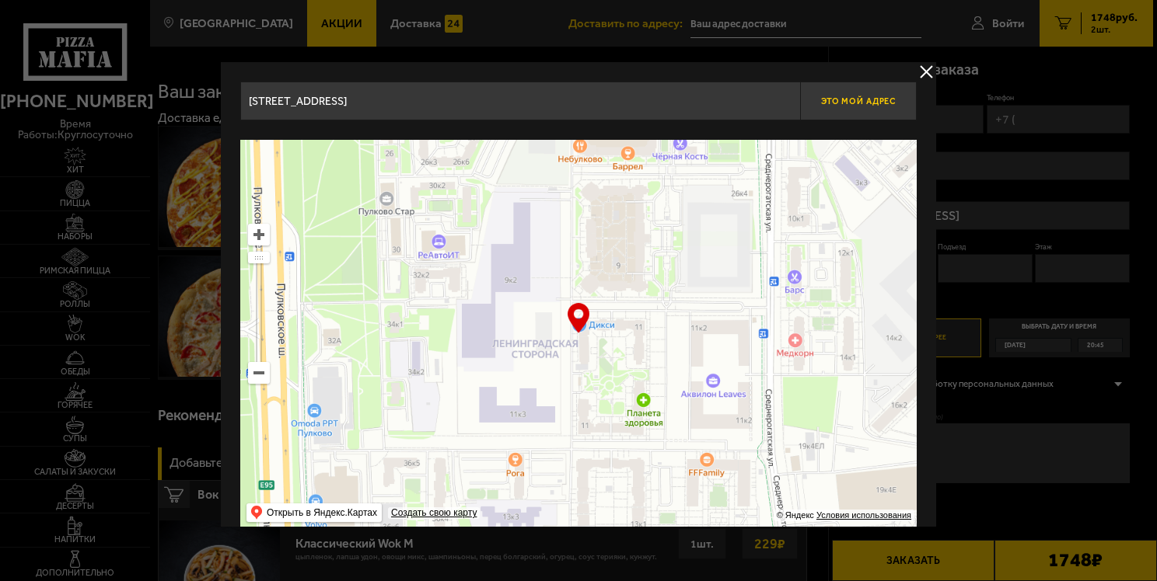
click at [846, 96] on span "Это мой адрес" at bounding box center [858, 101] width 75 height 10
type input "Среднерогатская улица, 11, подъезд 2"
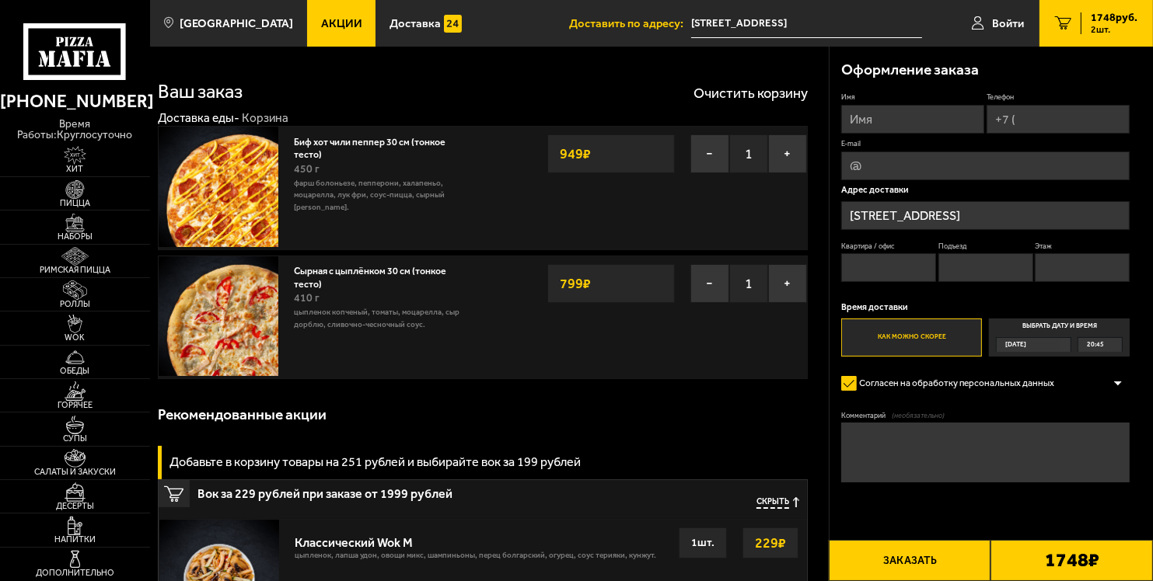
click at [858, 121] on input "Имя" at bounding box center [912, 119] width 143 height 29
type input "Наталья"
click at [1029, 118] on input "Телефон" at bounding box center [1057, 119] width 143 height 29
type input "+7 (911) 310-64-90"
click at [891, 162] on input "E-mail" at bounding box center [985, 167] width 288 height 29
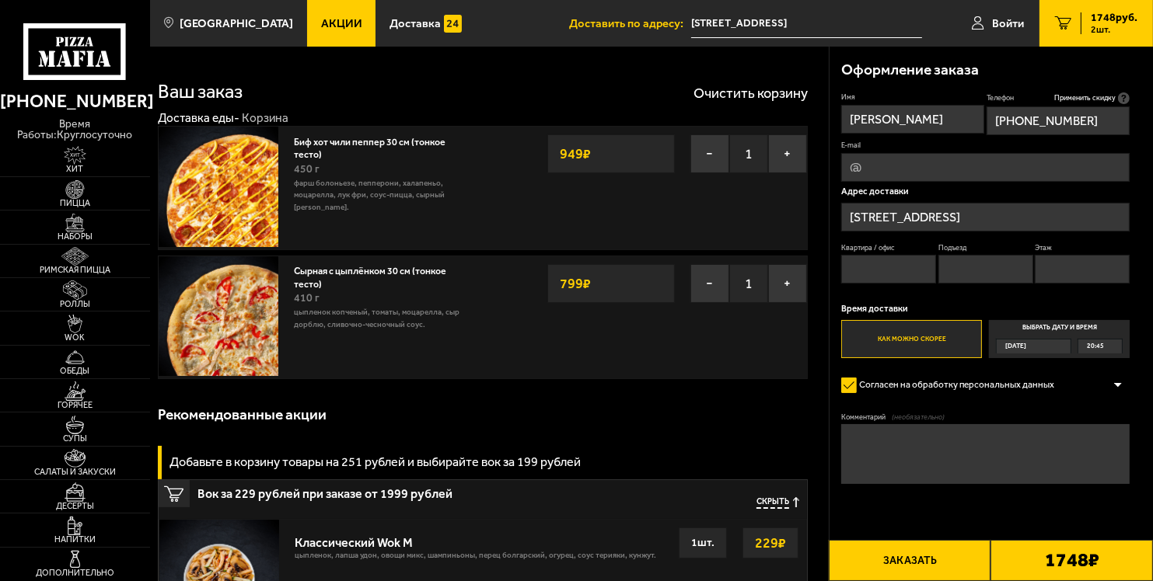
type input "20natusha02@rambler.ru"
click at [982, 207] on input "Среднерогатская улица, 11, подъезд 2" at bounding box center [985, 217] width 288 height 29
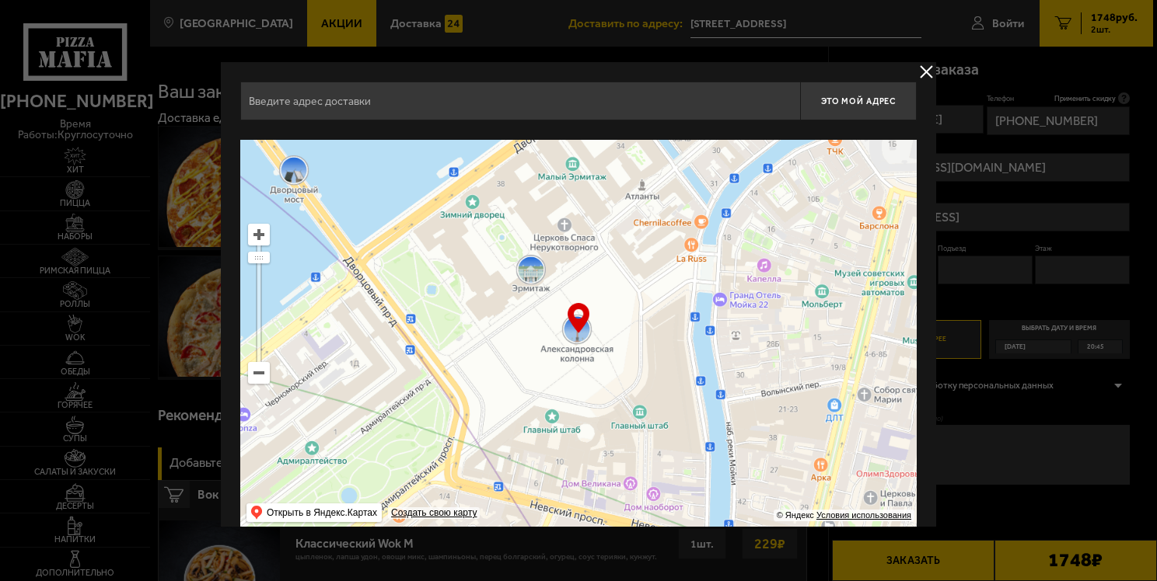
click at [982, 207] on div at bounding box center [578, 290] width 1157 height 581
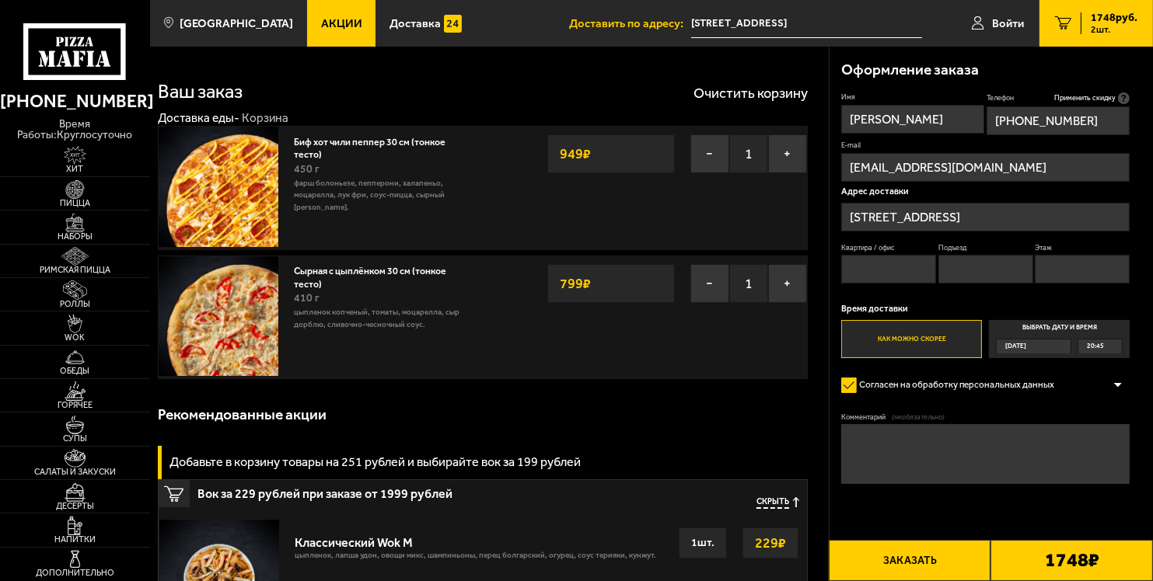
click at [1082, 217] on input "Среднерогатская улица, 11, подъезд 2" at bounding box center [985, 217] width 288 height 29
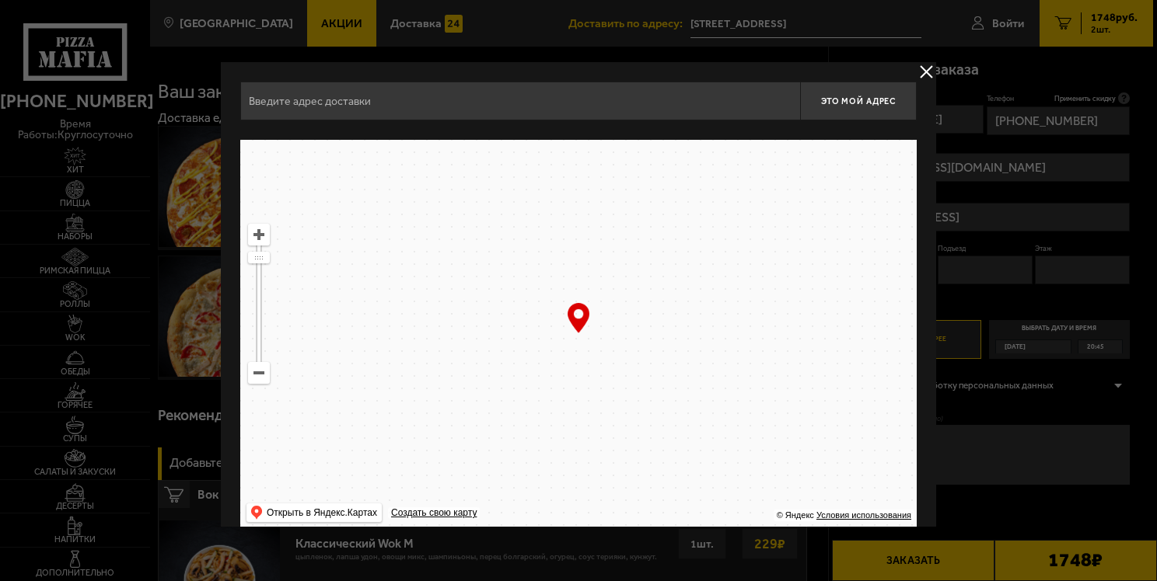
type input "Среднерогатская улица, 11, подъезд 2"
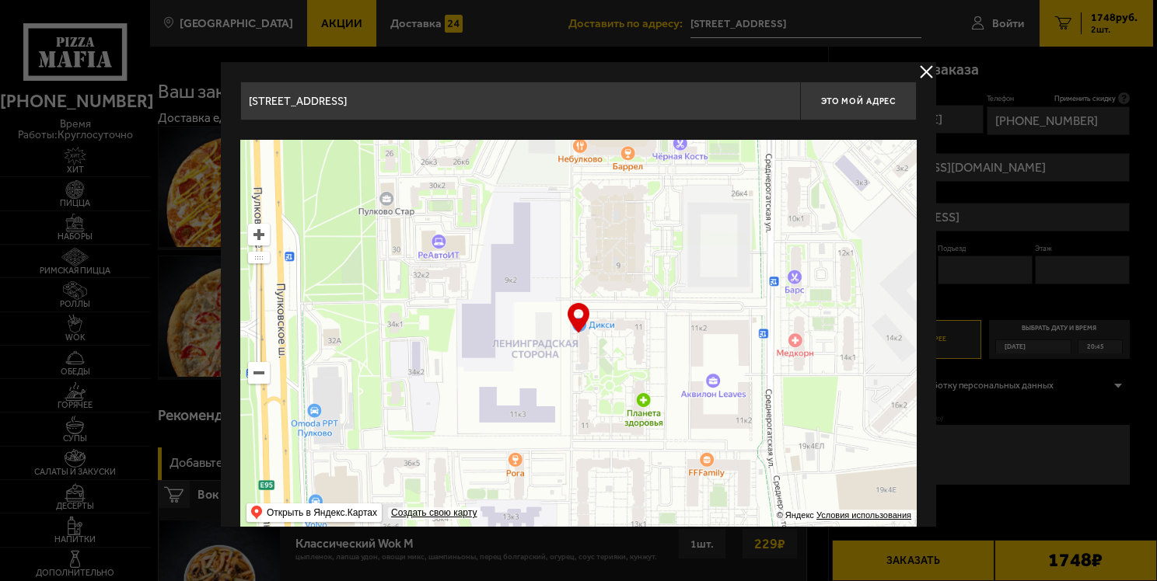
click at [926, 68] on button "delivery type" at bounding box center [925, 71] width 19 height 19
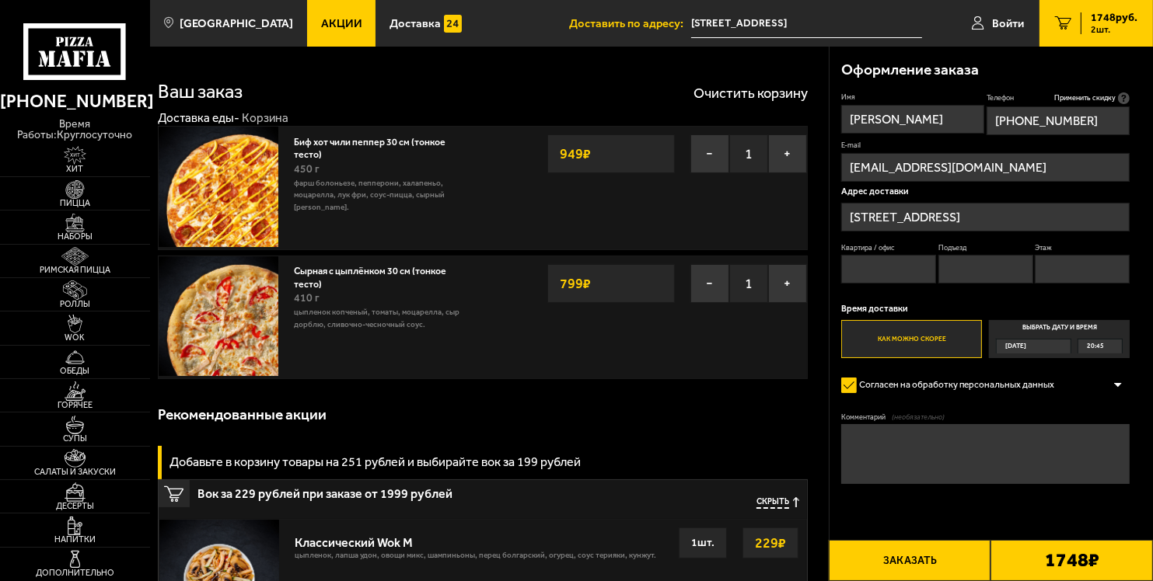
click at [851, 268] on input "Квартира / офис" at bounding box center [888, 269] width 95 height 29
type input "224"
click at [983, 268] on input "Подъезд" at bounding box center [985, 269] width 95 height 29
type input "2"
click at [1101, 264] on input "Этаж" at bounding box center [1081, 269] width 95 height 29
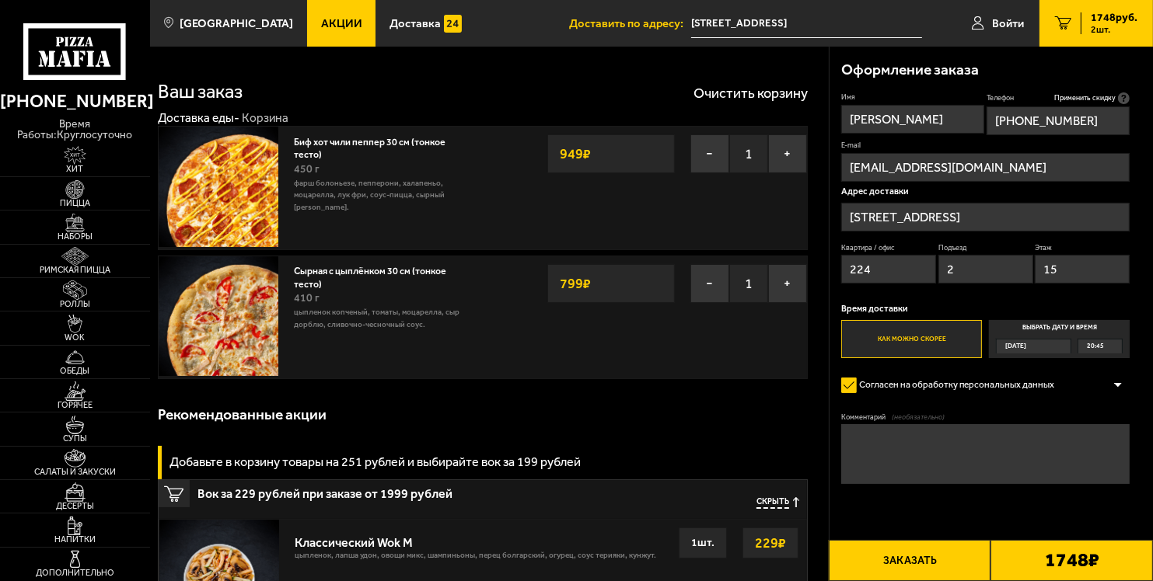
type input "15"
click at [1062, 326] on label "Выбрать дату и время Сегодня 20:45" at bounding box center [1059, 339] width 141 height 38
click at [0, 0] on input "Выбрать дату и время Сегодня 20:45" at bounding box center [0, 0] width 0 height 0
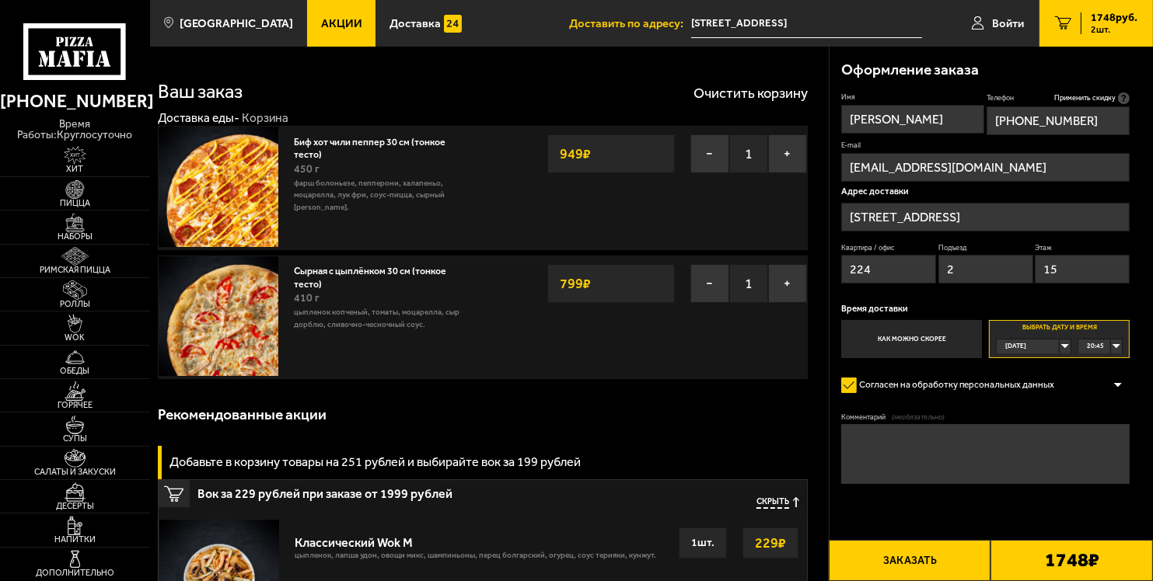
click at [1059, 348] on div "Сегодня" at bounding box center [1027, 347] width 63 height 14
click at [1036, 392] on li "сб, 06.09" at bounding box center [1033, 390] width 72 height 15
click at [1113, 346] on div "00:00" at bounding box center [1100, 347] width 44 height 14
click at [1104, 395] on li "15:00" at bounding box center [1100, 395] width 42 height 15
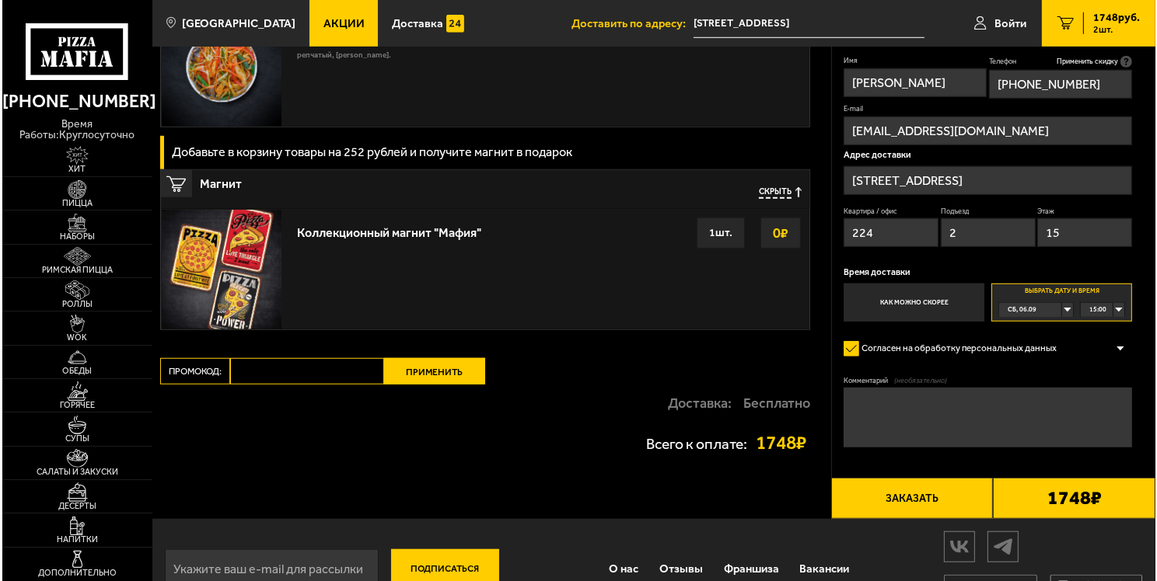
scroll to position [1186, 0]
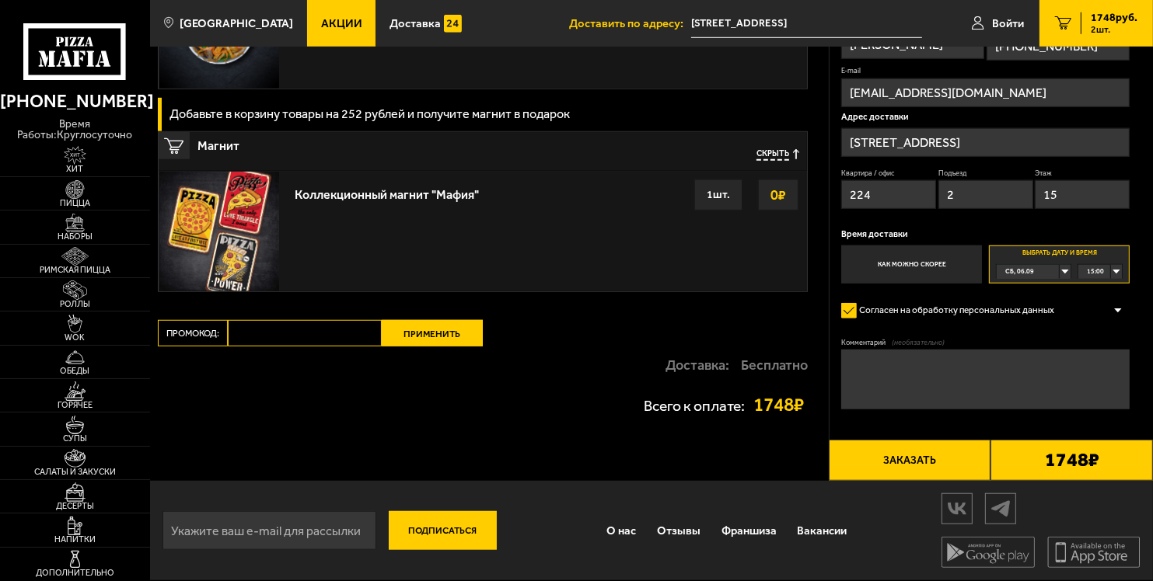
click at [905, 469] on button "Заказать" at bounding box center [910, 460] width 162 height 41
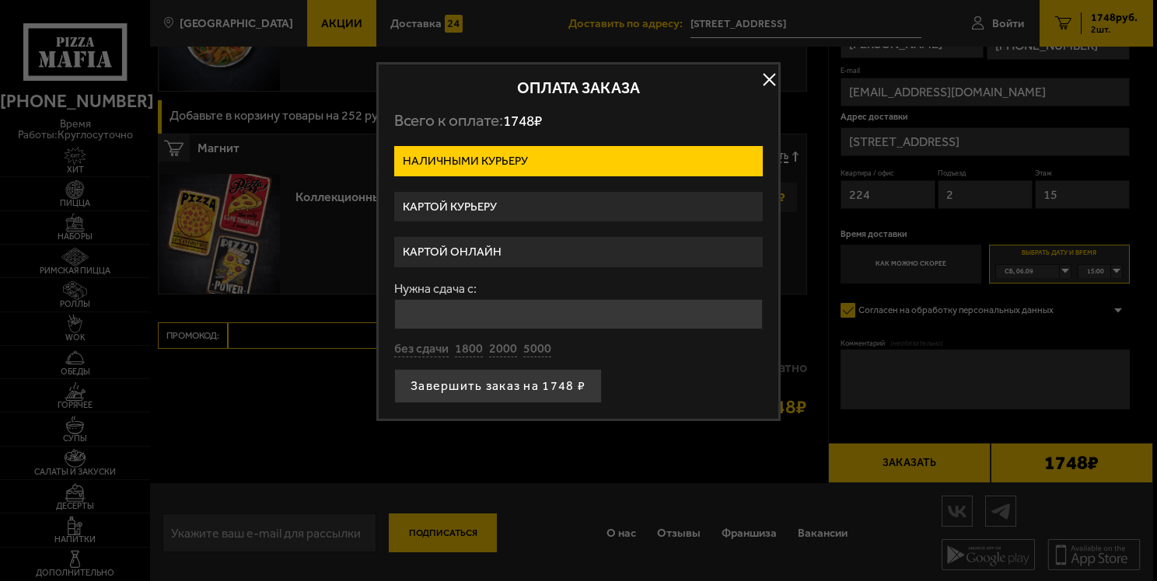
click at [507, 205] on label "Картой курьеру" at bounding box center [578, 207] width 368 height 30
click at [0, 0] on input "Картой курьеру" at bounding box center [0, 0] width 0 height 0
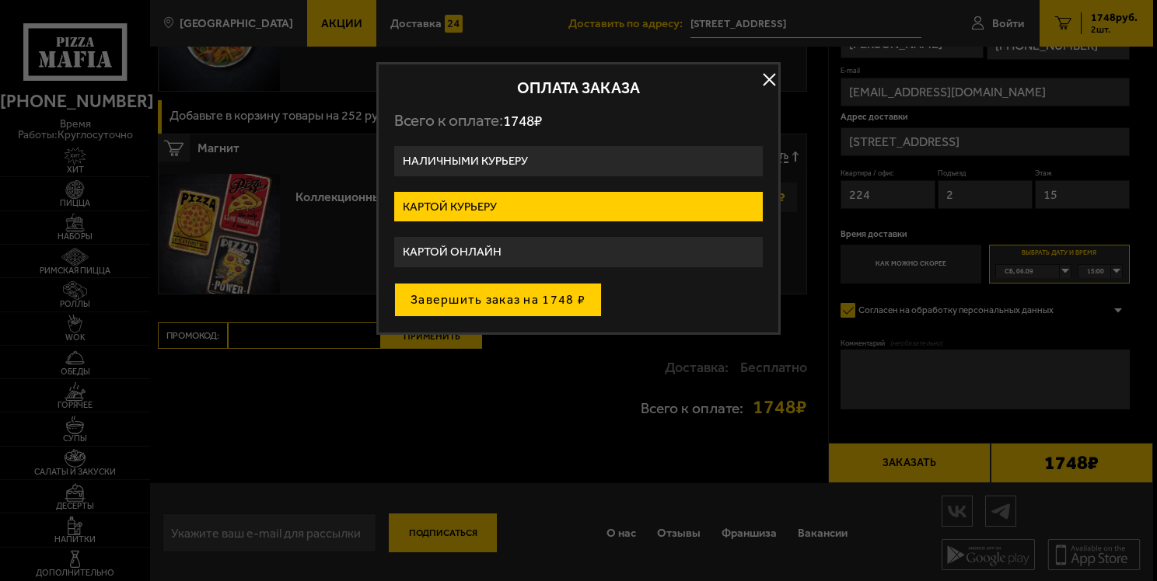
click at [504, 300] on button "Завершить заказ на 1748 ₽" at bounding box center [498, 300] width 208 height 34
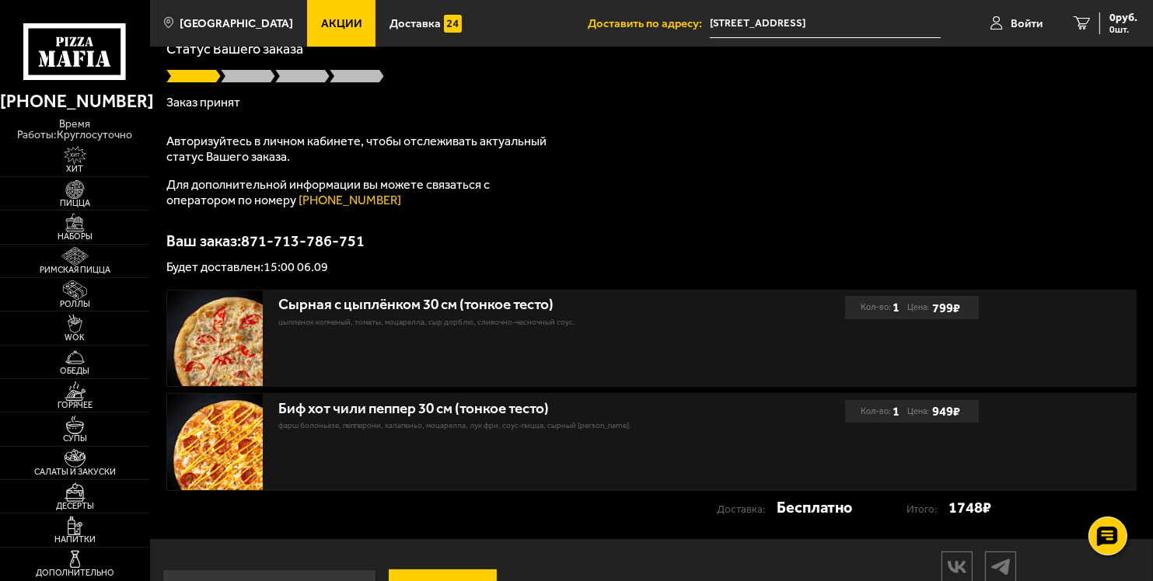
scroll to position [168, 0]
